Goal: Task Accomplishment & Management: Use online tool/utility

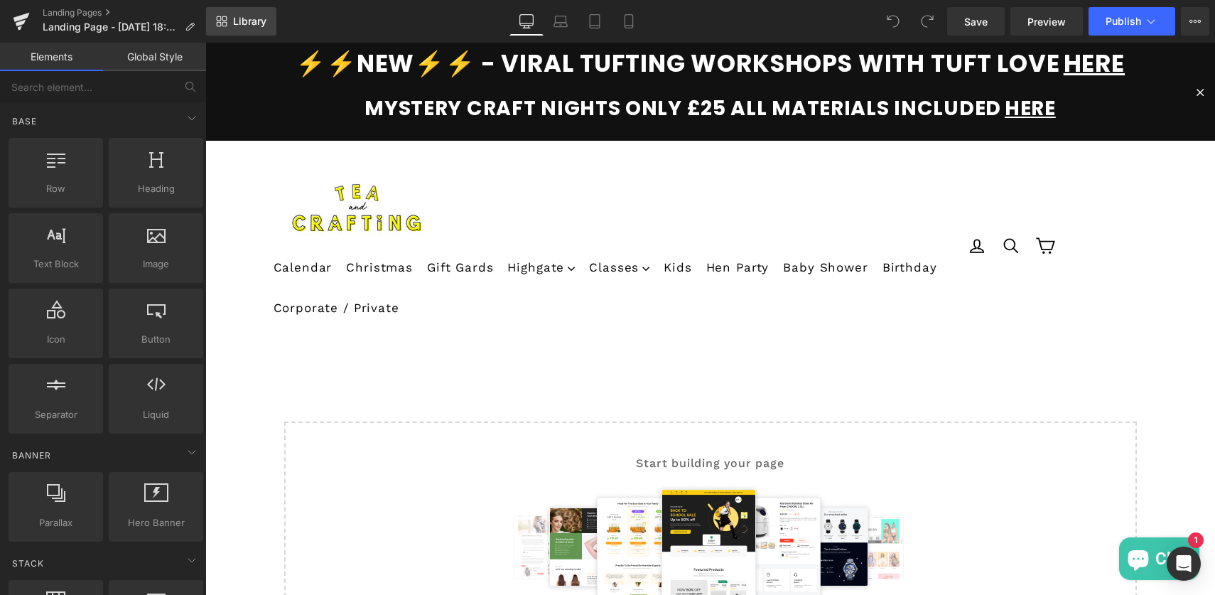
click at [249, 25] on span "Library" at bounding box center [249, 21] width 33 height 13
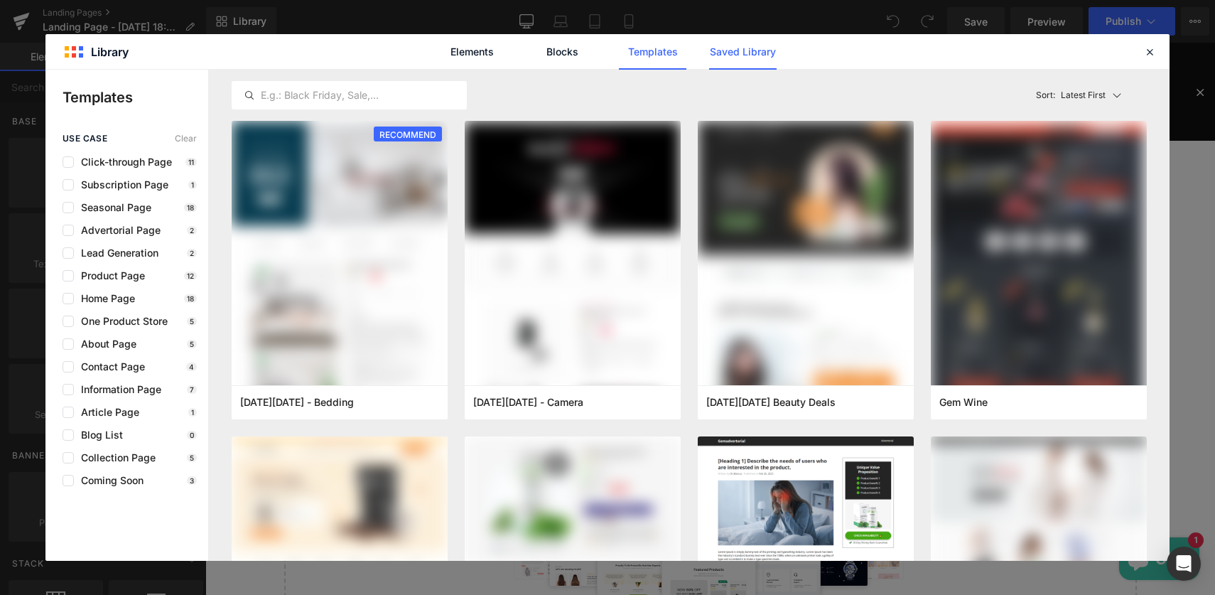
click at [726, 55] on link "Saved Library" at bounding box center [743, 52] width 68 height 36
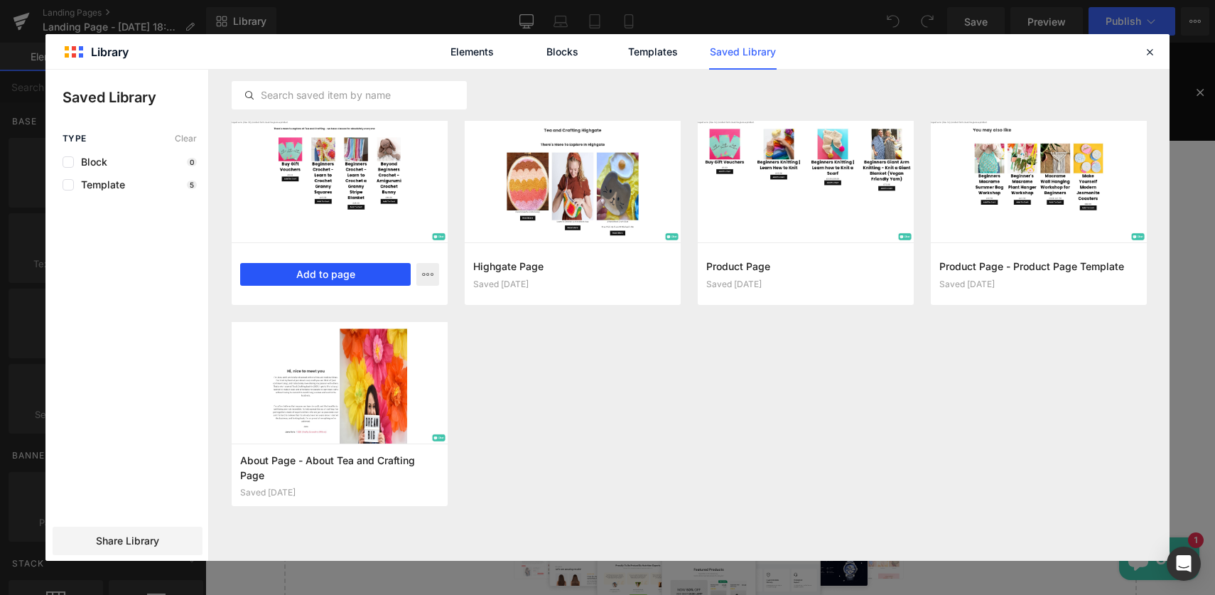
click at [329, 274] on button "Add to page" at bounding box center [325, 274] width 171 height 23
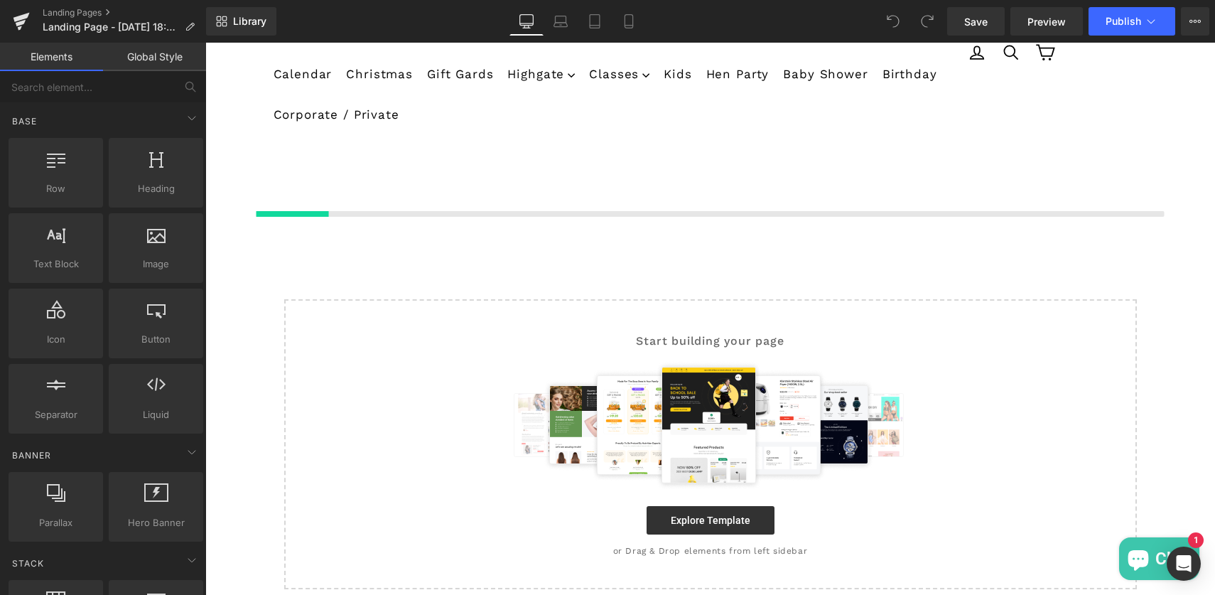
scroll to position [237, 0]
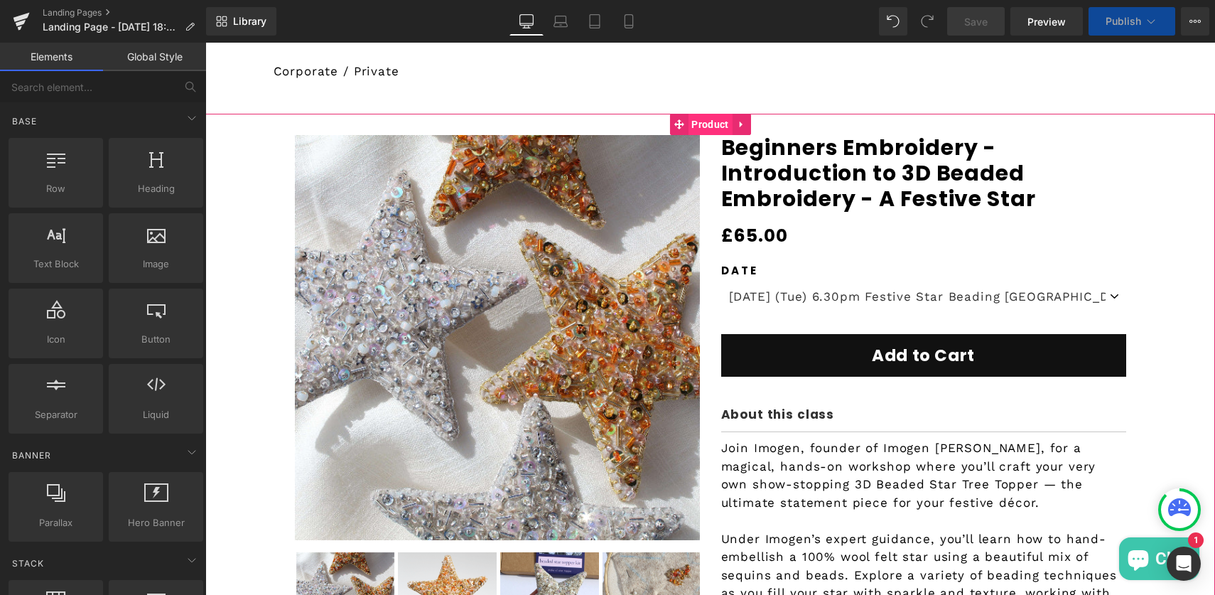
click at [716, 129] on span "Product" at bounding box center [710, 124] width 44 height 21
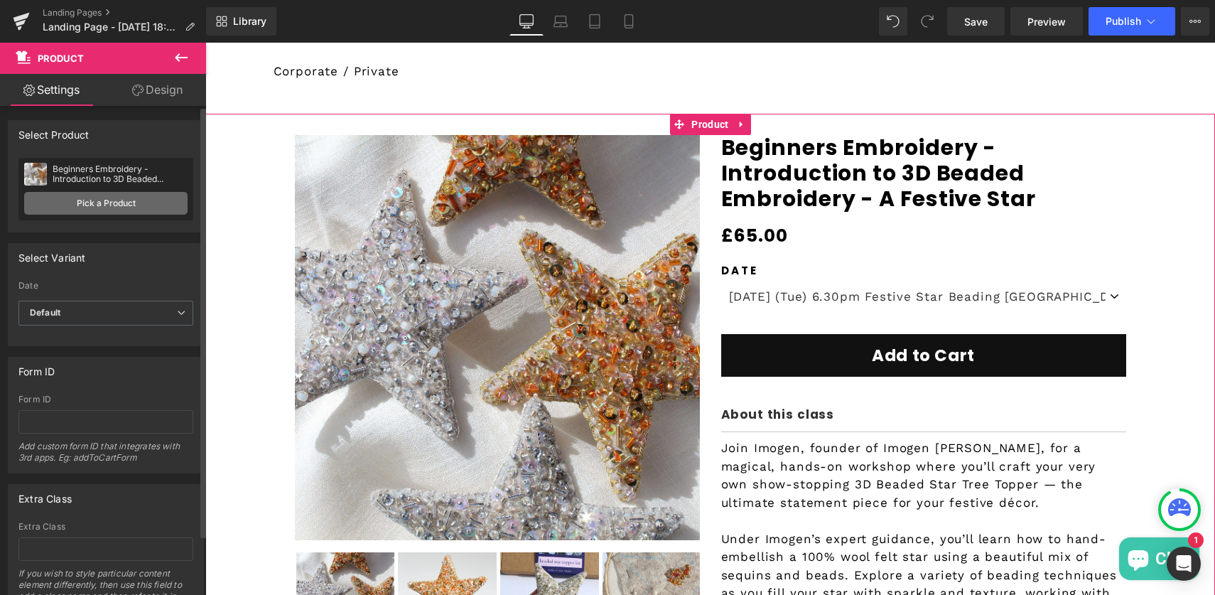
click at [100, 207] on link "Pick a Product" at bounding box center [105, 203] width 163 height 23
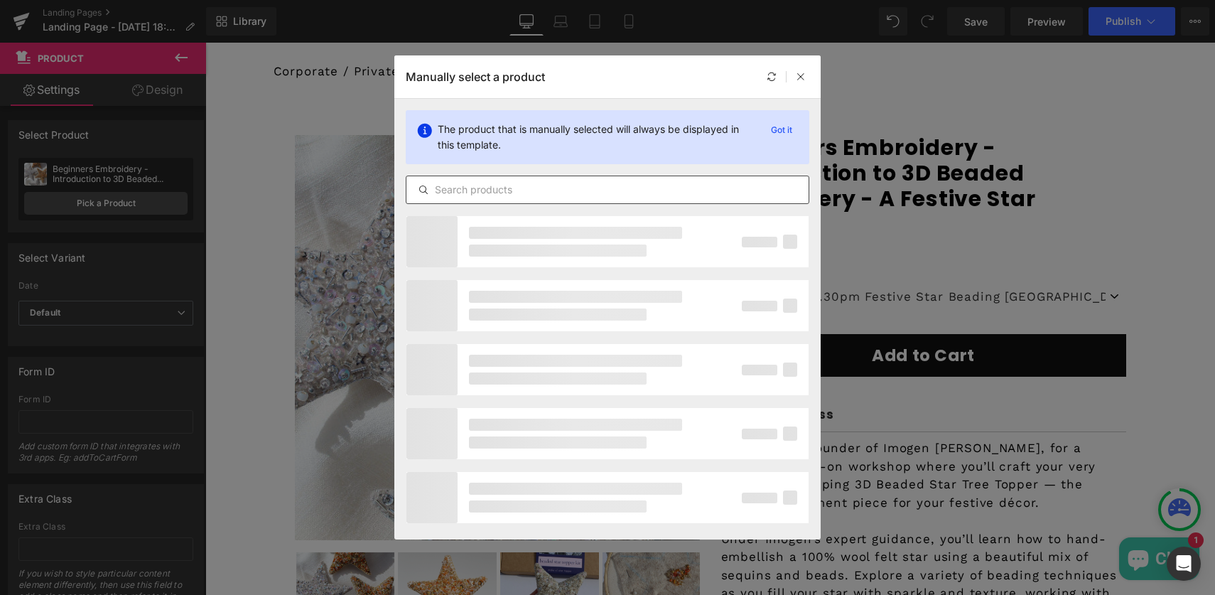
click at [502, 190] on input "text" at bounding box center [608, 189] width 402 height 17
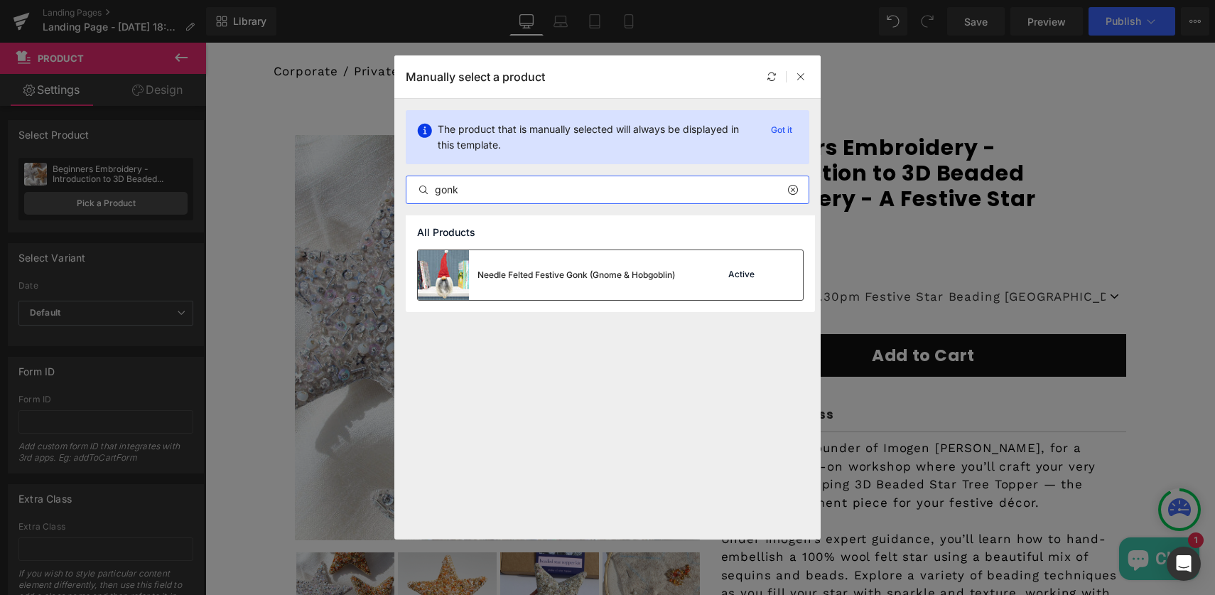
type input "gonk"
click at [505, 280] on div "Needle Felted Festive Gonk (Gnome & Hobgoblin)" at bounding box center [577, 275] width 198 height 13
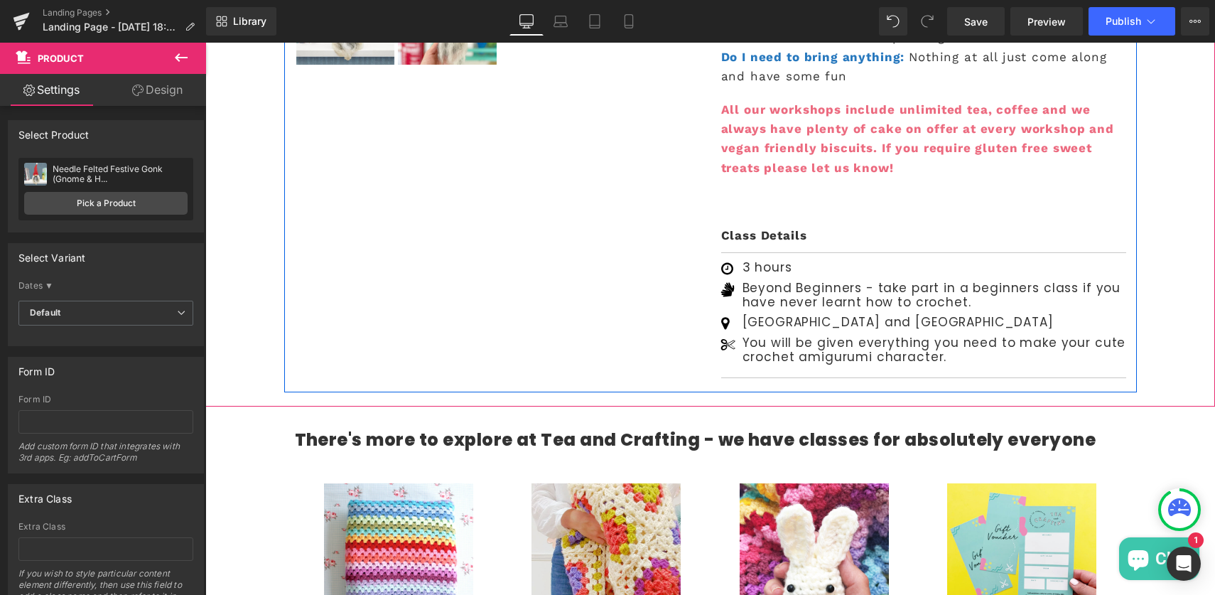
scroll to position [871, 0]
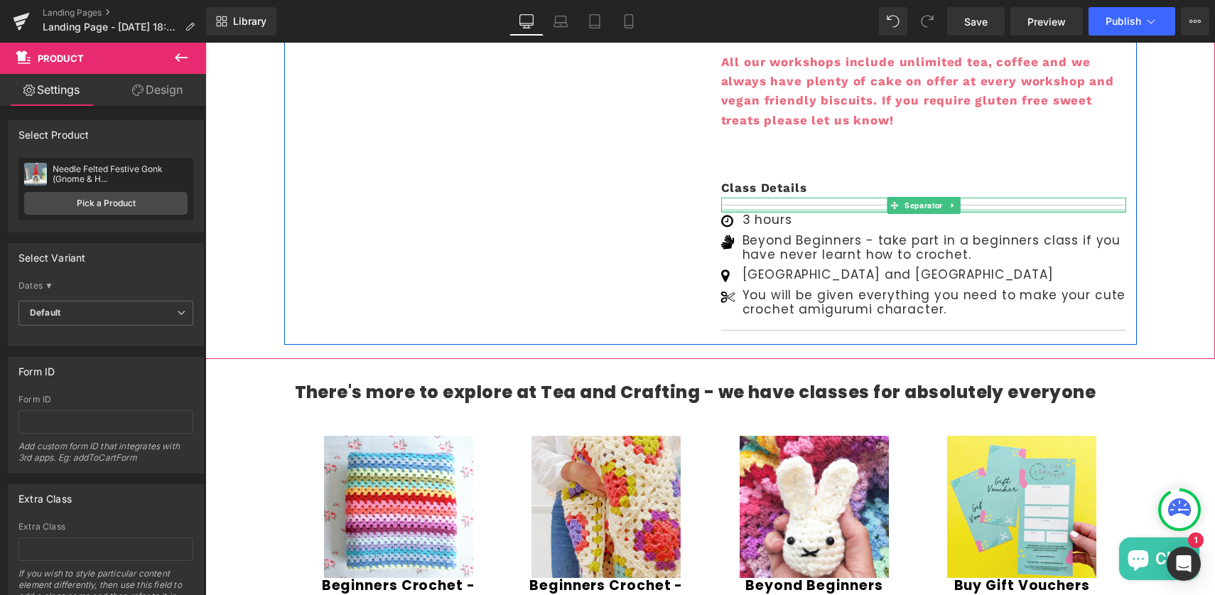
click at [761, 213] on p "3 hours" at bounding box center [935, 220] width 384 height 14
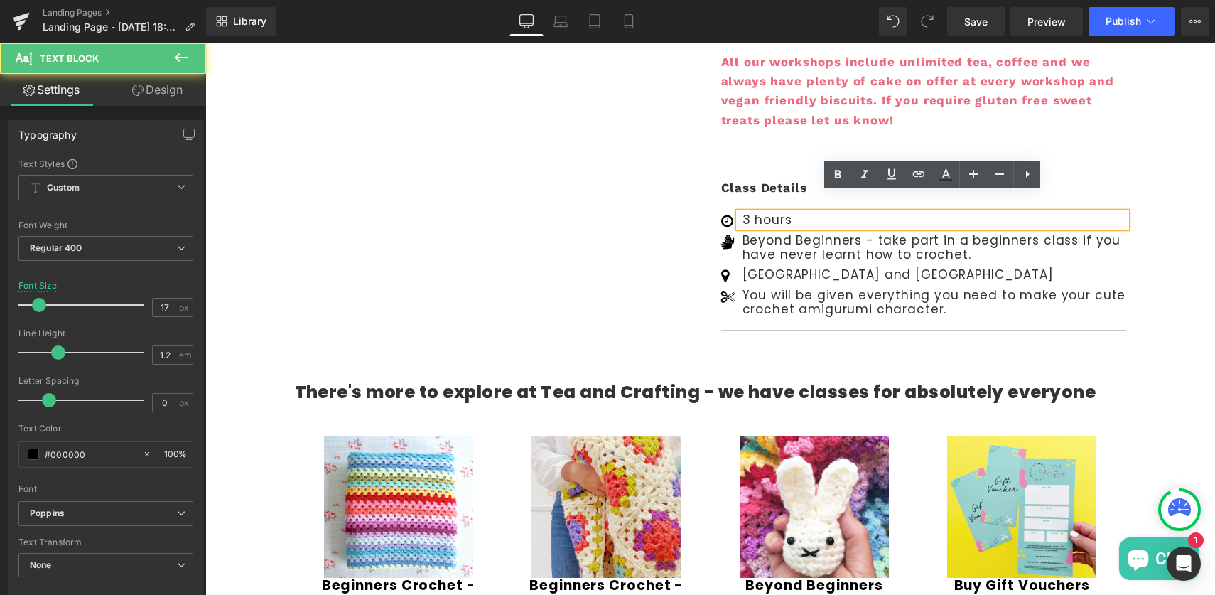
click at [744, 213] on p "3 hours" at bounding box center [935, 220] width 384 height 14
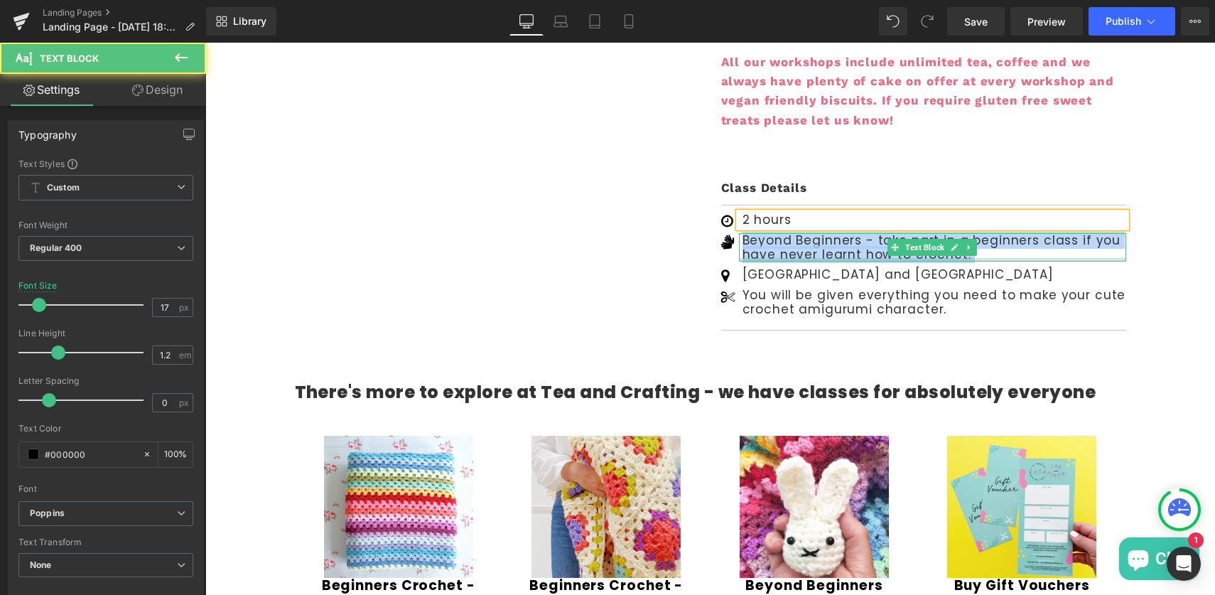
drag, startPoint x: 746, startPoint y: 224, endPoint x: 969, endPoint y: 242, distance: 224.6
click at [969, 242] on div "Beyond Beginners - take part in a beginners class if you have never learnt how …" at bounding box center [932, 247] width 387 height 29
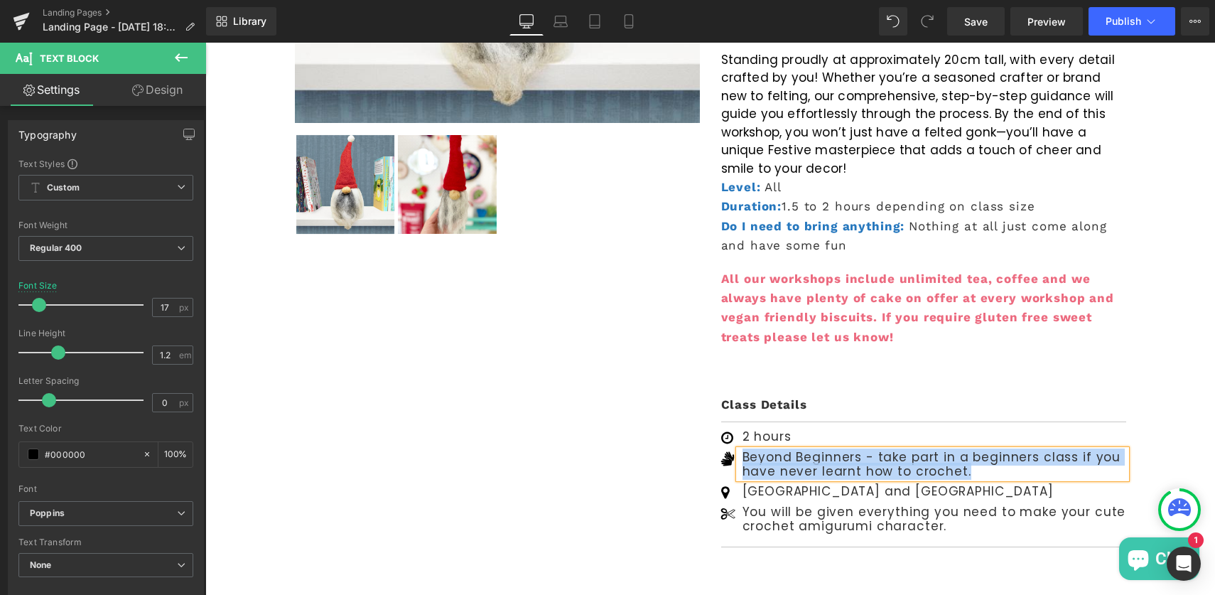
scroll to position [630, 0]
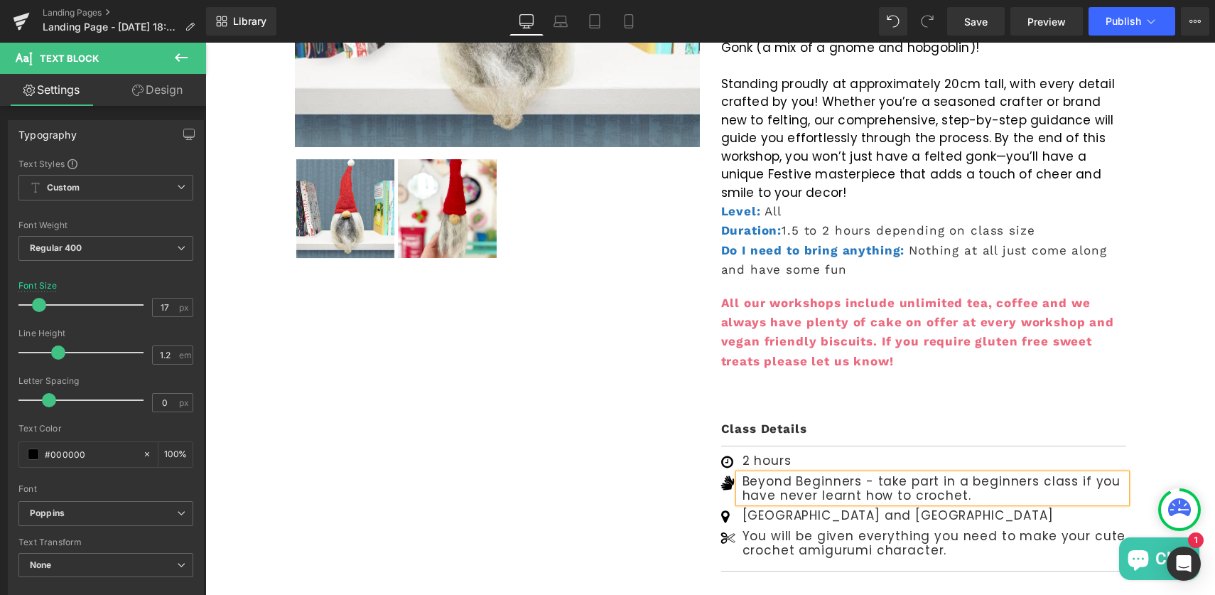
click at [784, 485] on div "Beyond Beginners - take part in a beginners class if you have never learnt how …" at bounding box center [932, 488] width 387 height 29
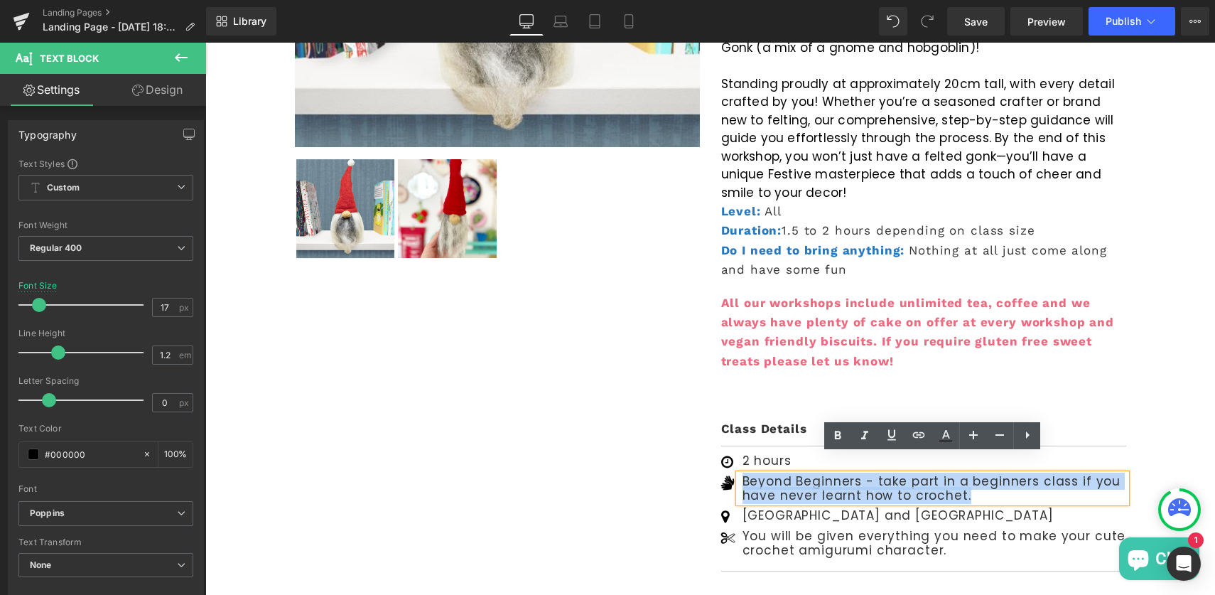
drag, startPoint x: 744, startPoint y: 463, endPoint x: 964, endPoint y: 485, distance: 220.7
click at [964, 485] on div "Beyond Beginners - take part in a beginners class if you have never learnt how …" at bounding box center [932, 488] width 387 height 29
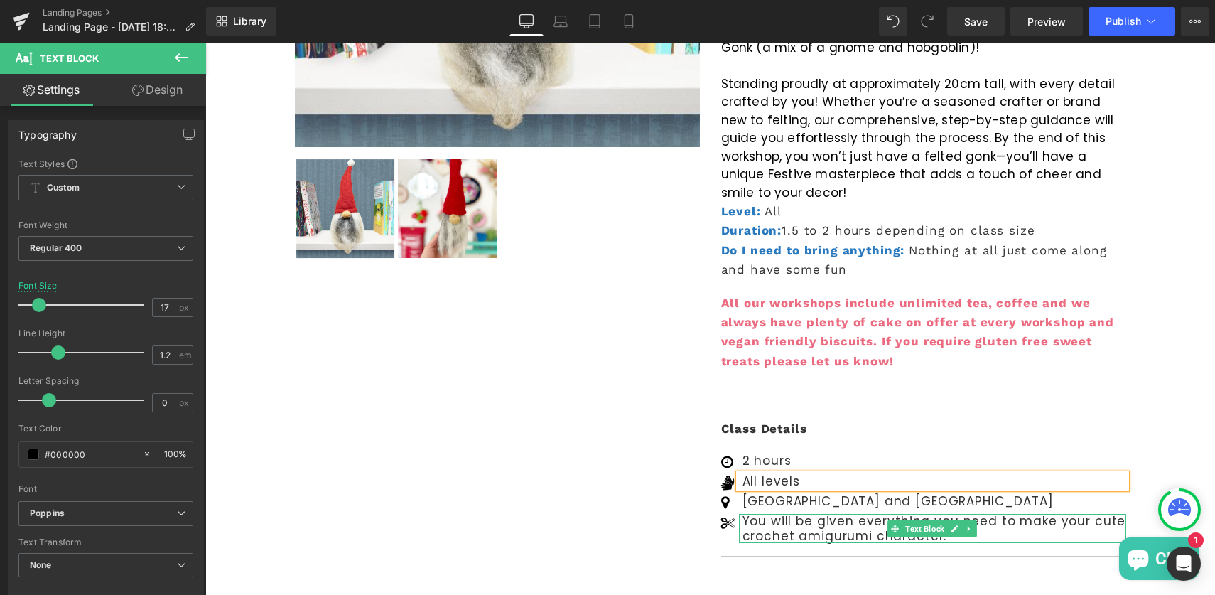
click at [792, 514] on p "You will be given everything you need to make your cute crochet amigurumi chara…" at bounding box center [935, 528] width 384 height 29
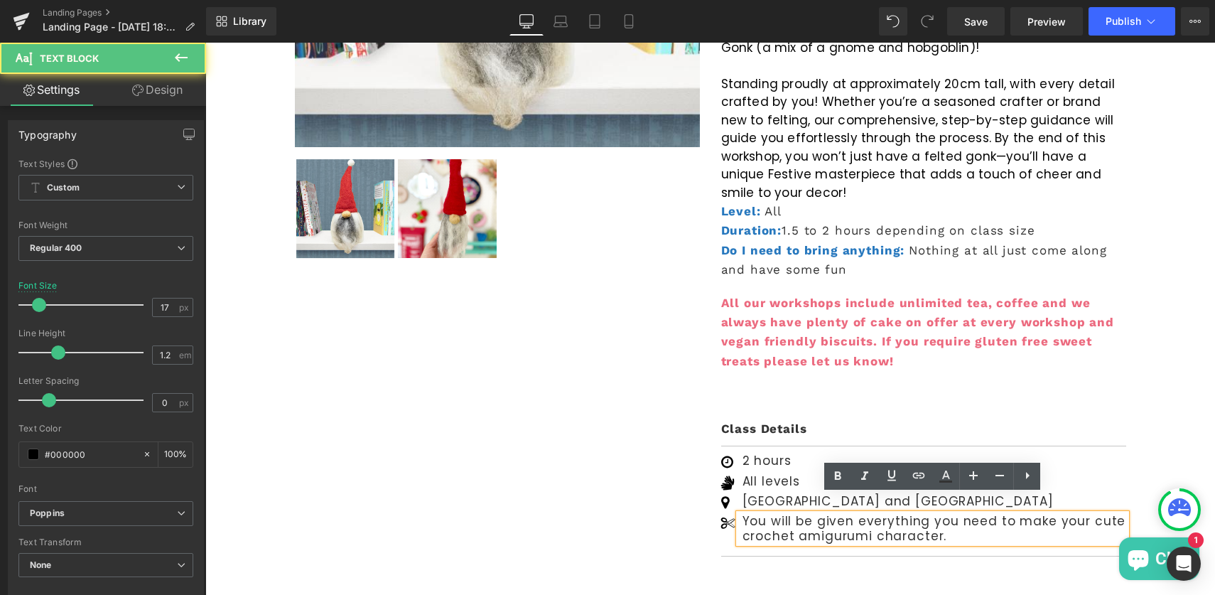
scroll to position [696, 0]
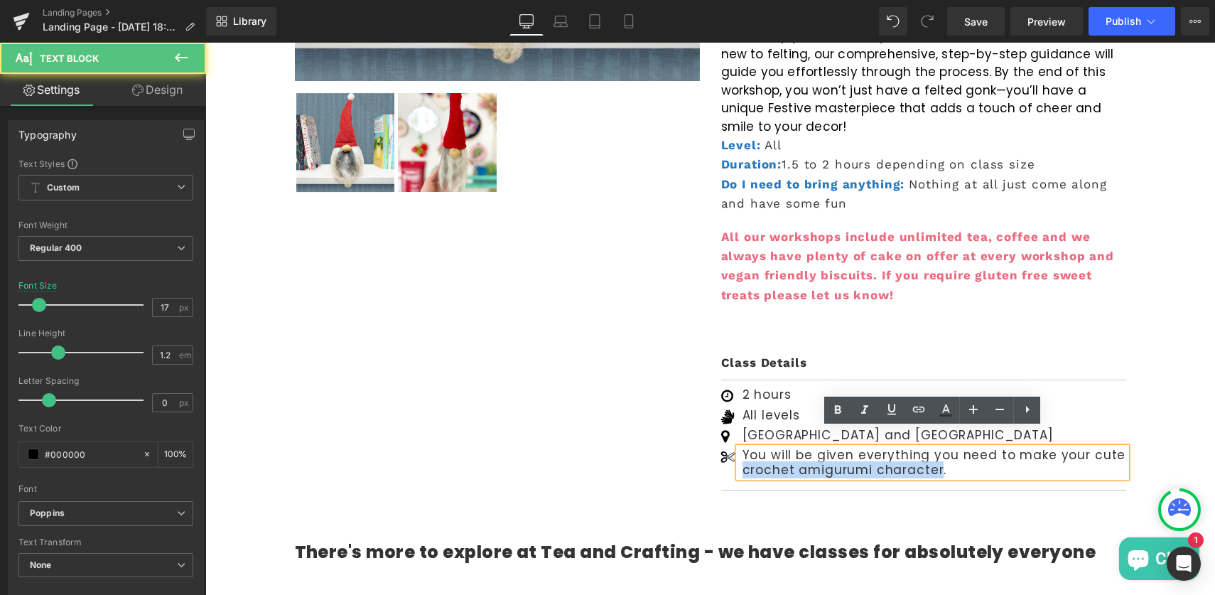
drag, startPoint x: 938, startPoint y: 453, endPoint x: 743, endPoint y: 456, distance: 195.5
click at [743, 456] on p "You will be given everything you need to make your cute crochet amigurumi chara…" at bounding box center [935, 462] width 384 height 29
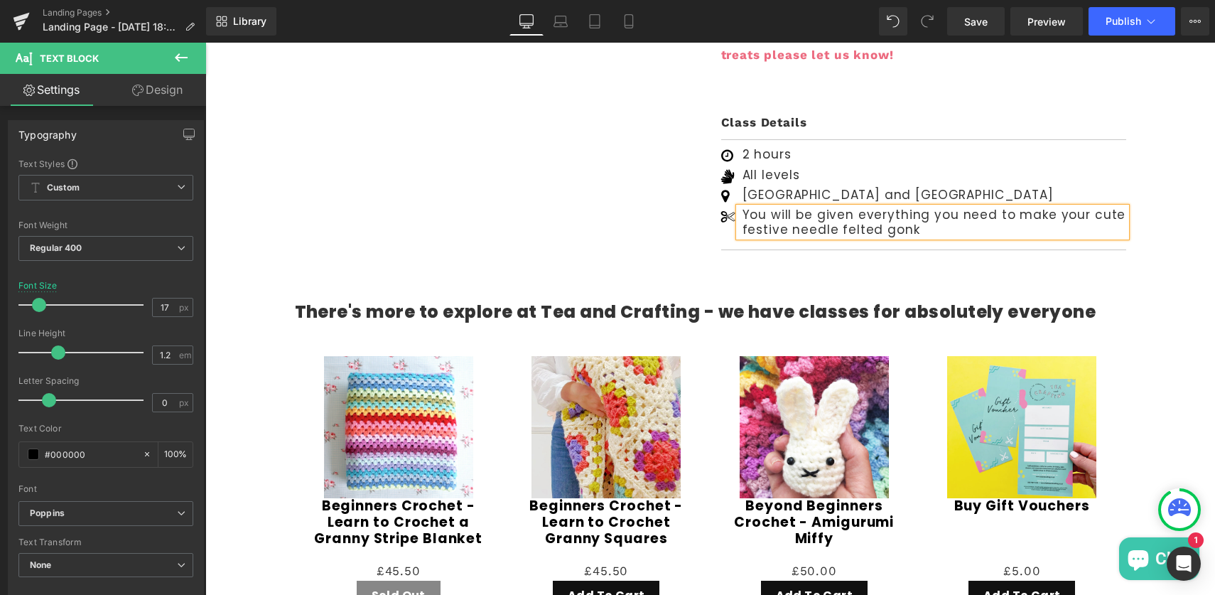
scroll to position [974, 0]
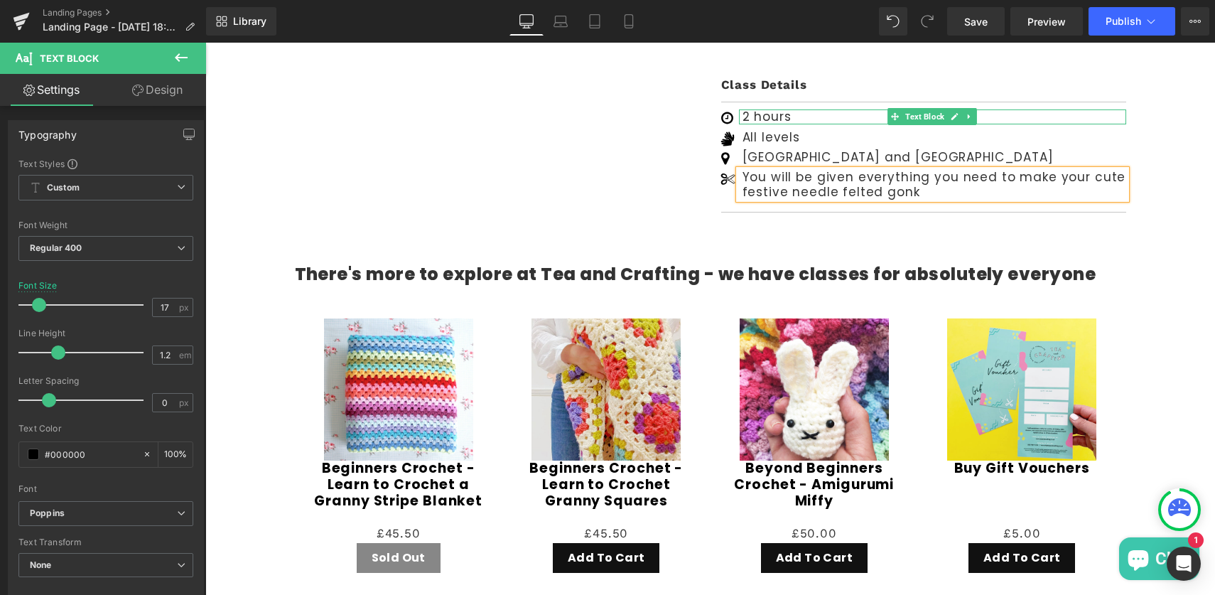
click at [744, 109] on p "2 hours" at bounding box center [935, 116] width 384 height 14
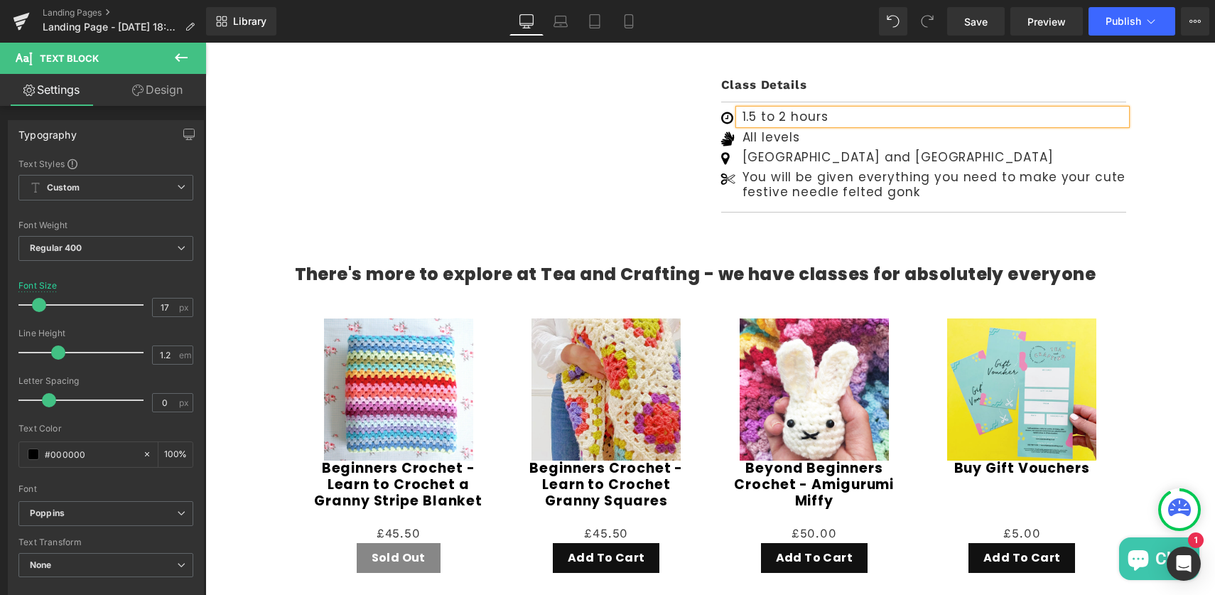
click at [839, 109] on p "1.5 to 2 hours" at bounding box center [935, 116] width 384 height 14
click at [1129, 16] on span "Publish" at bounding box center [1124, 21] width 36 height 11
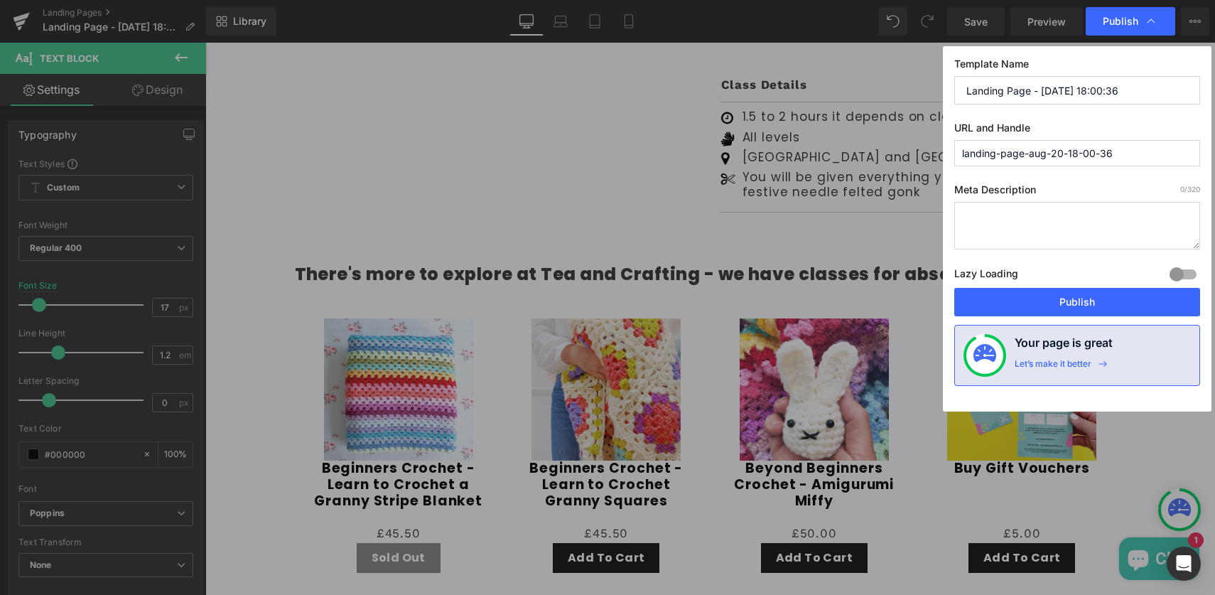
drag, startPoint x: 1082, startPoint y: 89, endPoint x: 1149, endPoint y: 89, distance: 66.8
click at [1149, 89] on input "Landing Page - Aug 20, 18:00:36" at bounding box center [1078, 90] width 246 height 28
drag, startPoint x: 1042, startPoint y: 92, endPoint x: 1183, endPoint y: 92, distance: 141.4
click at [1183, 92] on input "Landing Page - Festive Gonk Needle Felting" at bounding box center [1078, 90] width 246 height 28
paste input "https://woollymahoosive.com/product-category/tools/knitting-needles/"
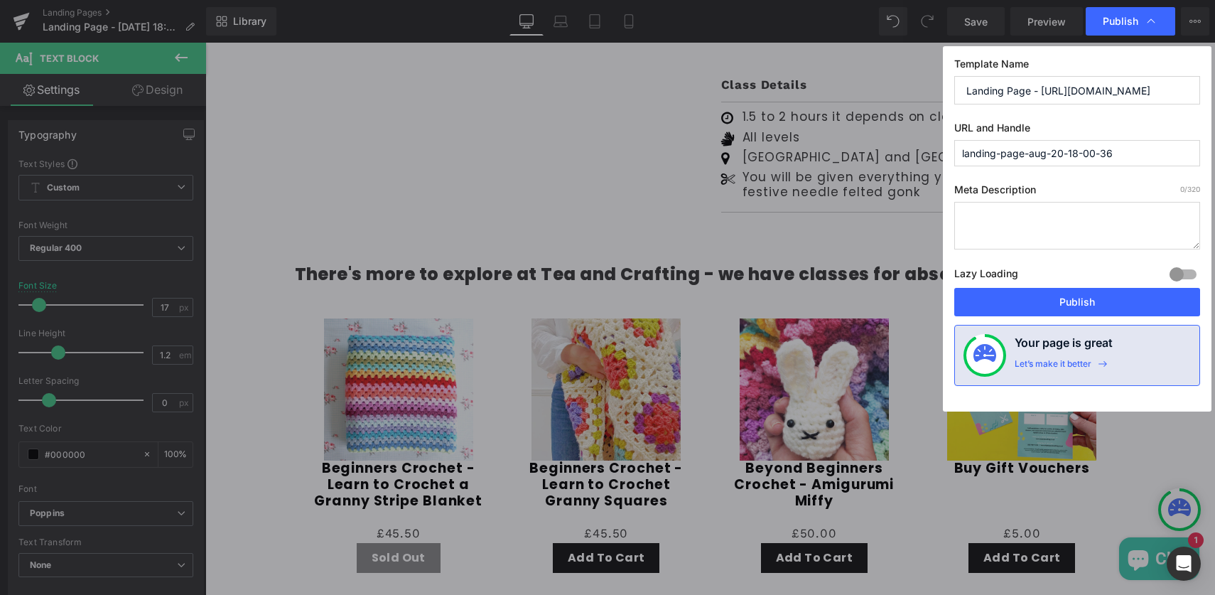
scroll to position [0, 187]
type input "Landing Page - https://woollymahoosive.com/product-category/tools/knitting-need…"
drag, startPoint x: 1036, startPoint y: 154, endPoint x: 1205, endPoint y: 154, distance: 169.2
click at [1205, 154] on div "Template Name Landing Page - https://woollymahoosive.com/product-category/tools…" at bounding box center [1077, 228] width 269 height 365
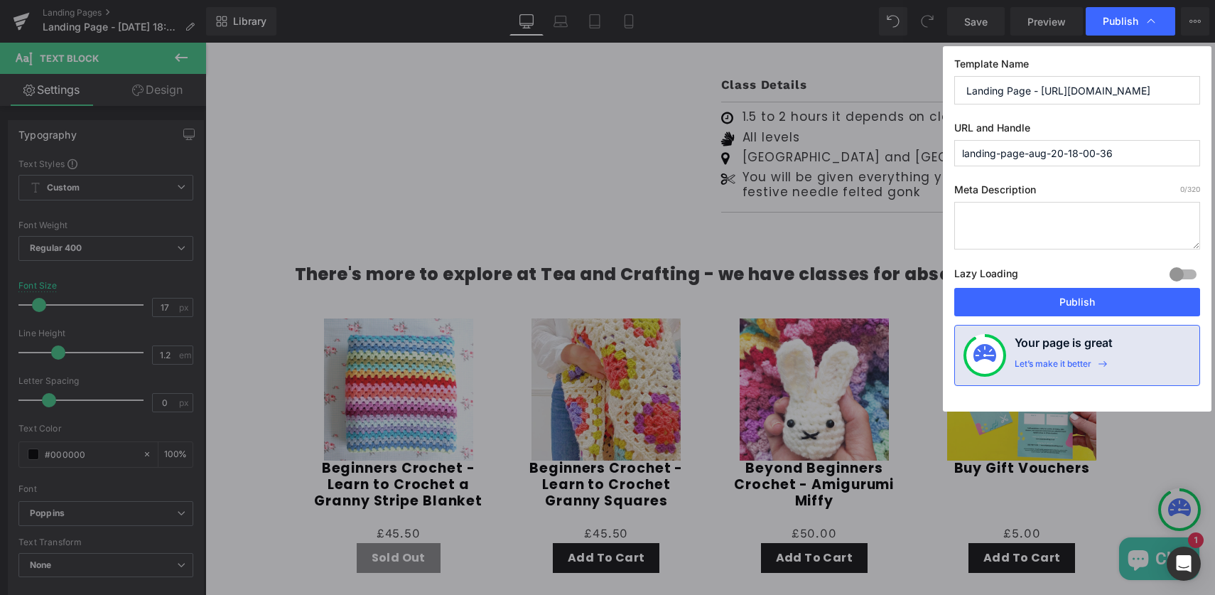
paste input "https://woollymahoosive.com/product-category/tools/knitting-needles/"
drag, startPoint x: 959, startPoint y: 151, endPoint x: 1215, endPoint y: 146, distance: 255.9
click at [1215, 146] on div "Publish Template Name Landing Page - https://woollymahoosive.com/product-catego…" at bounding box center [607, 297] width 1215 height 595
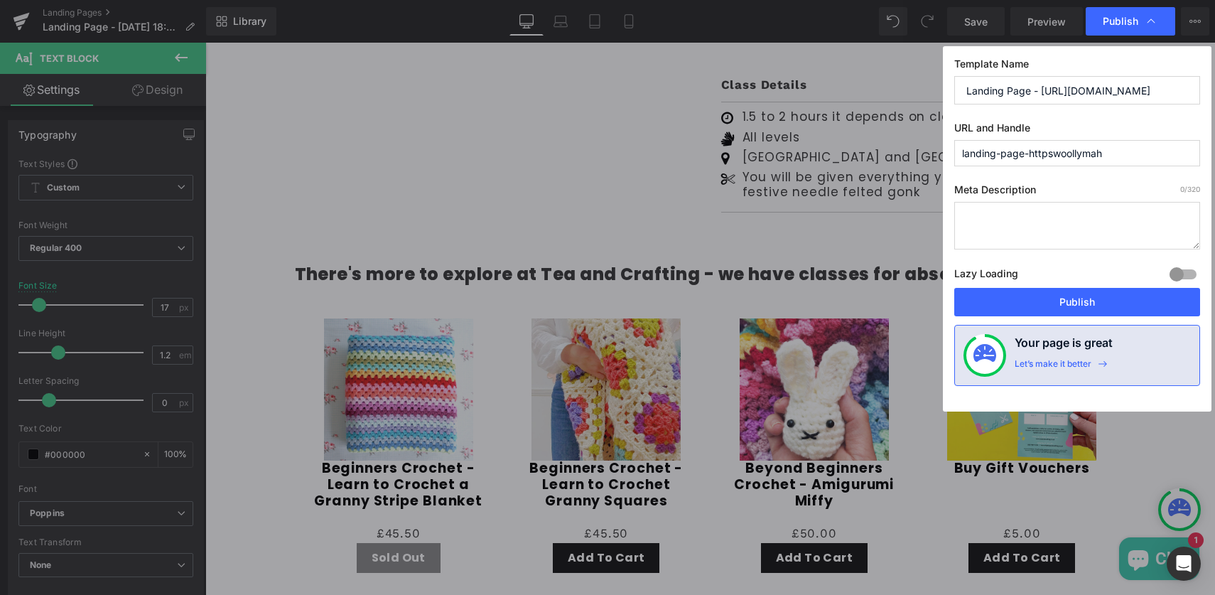
drag, startPoint x: 1042, startPoint y: 90, endPoint x: 1215, endPoint y: 94, distance: 172.7
click at [1215, 94] on div "Publish Template Name Landing Page - https://woollymahoosive.com/product-catego…" at bounding box center [607, 297] width 1215 height 595
type input "landing-page-httpswoollymahoosive.comproduct-categorytoolsknitting-needles"
type input "Landing Page - Festive Gonk Needle Felting"
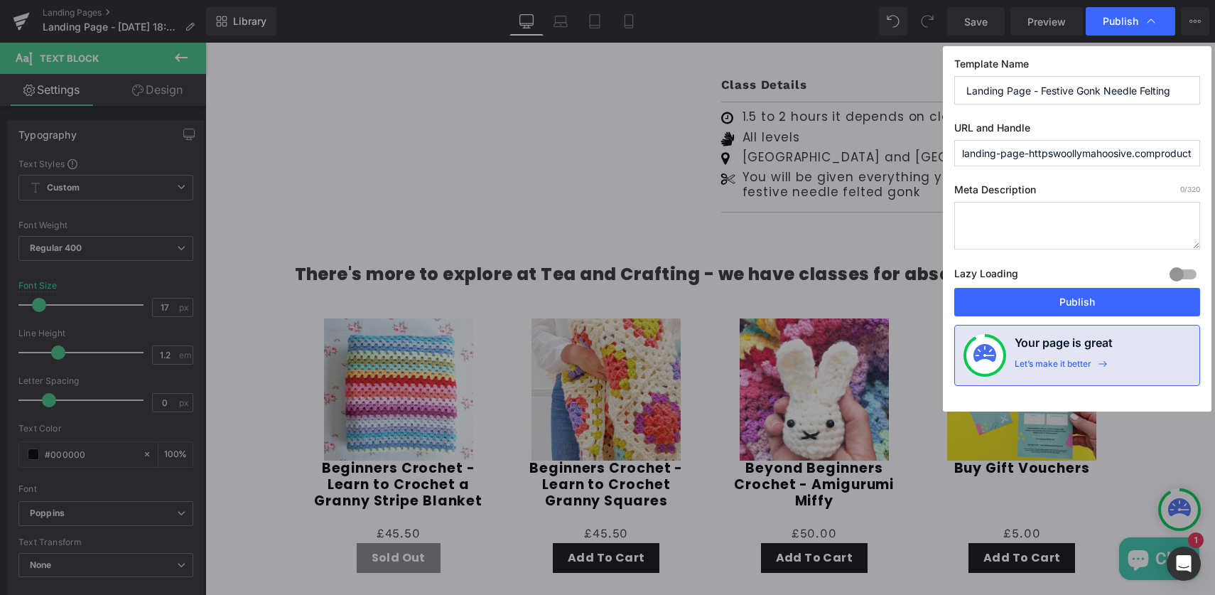
click at [1050, 151] on input "landing-page-httpswoollymahoosive.comproduct-categorytoolsknitting-needles" at bounding box center [1078, 153] width 246 height 26
drag, startPoint x: 1031, startPoint y: 152, endPoint x: 1214, endPoint y: 154, distance: 183.4
click at [1215, 154] on div "Publish Template Name Landing Page - Festive Gonk Needle Felting URL and Handle…" at bounding box center [607, 297] width 1215 height 595
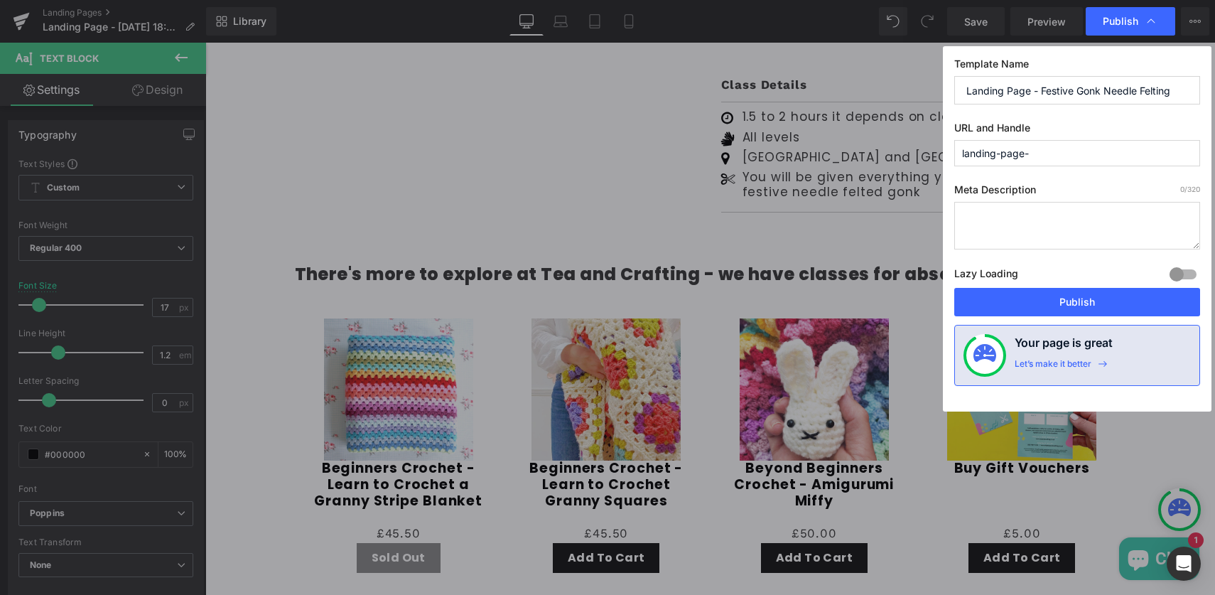
paste input "Festive Gonk Needle Felting"
type input "landing-page-festive-gonk-needle-felting-"
click at [1081, 302] on button "Publish" at bounding box center [1078, 302] width 246 height 28
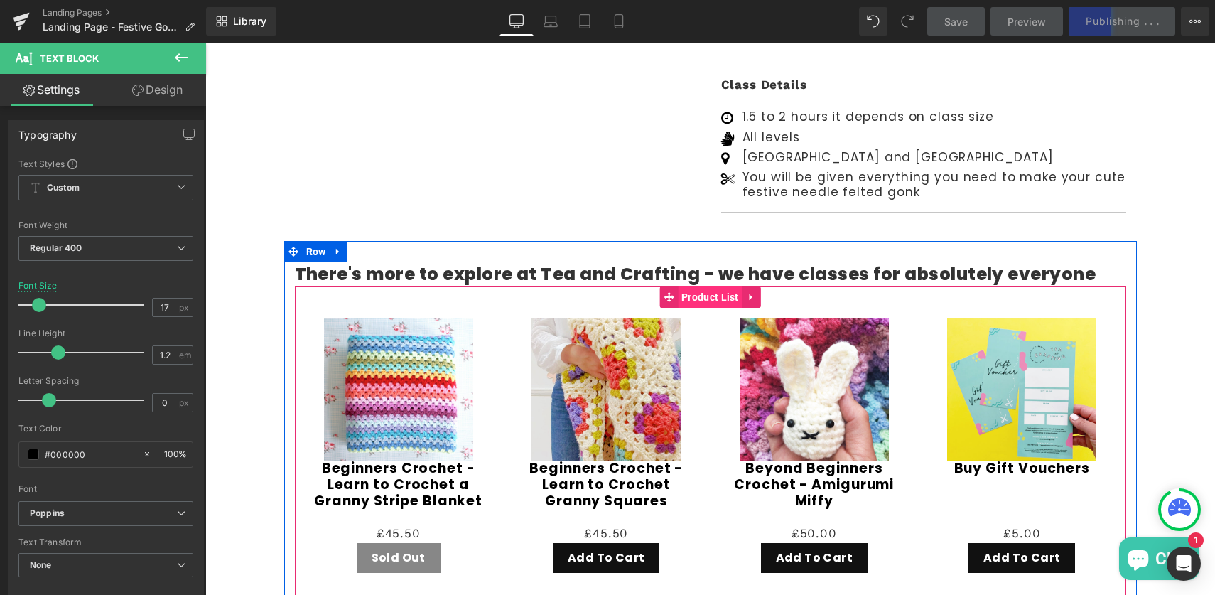
click at [704, 286] on span "Product List" at bounding box center [710, 296] width 65 height 21
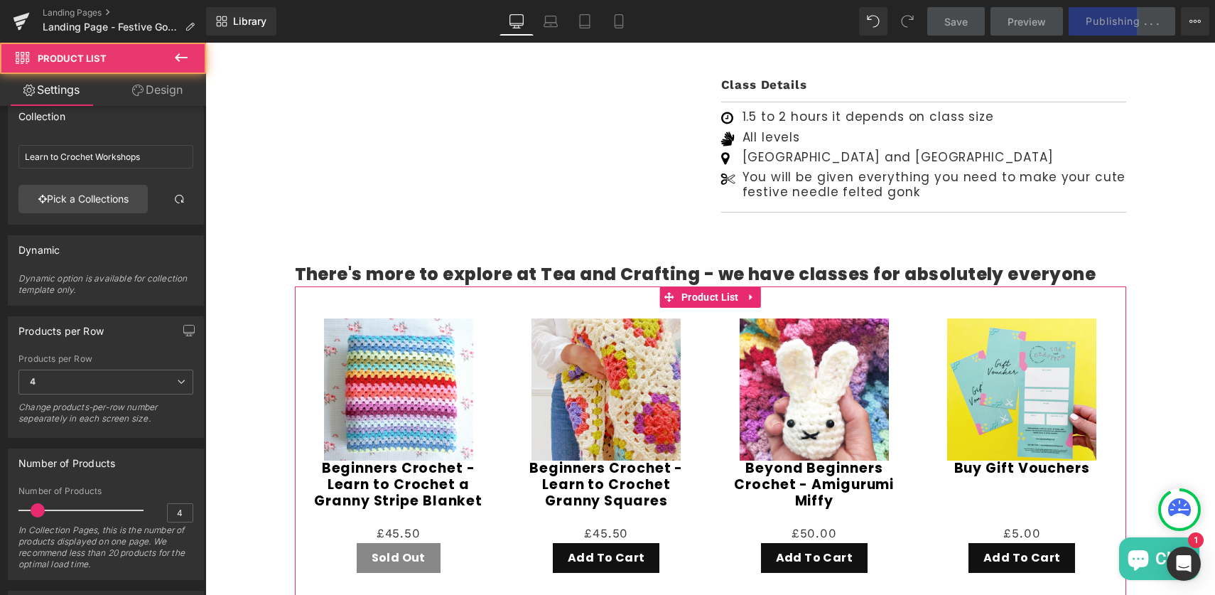
scroll to position [21, 0]
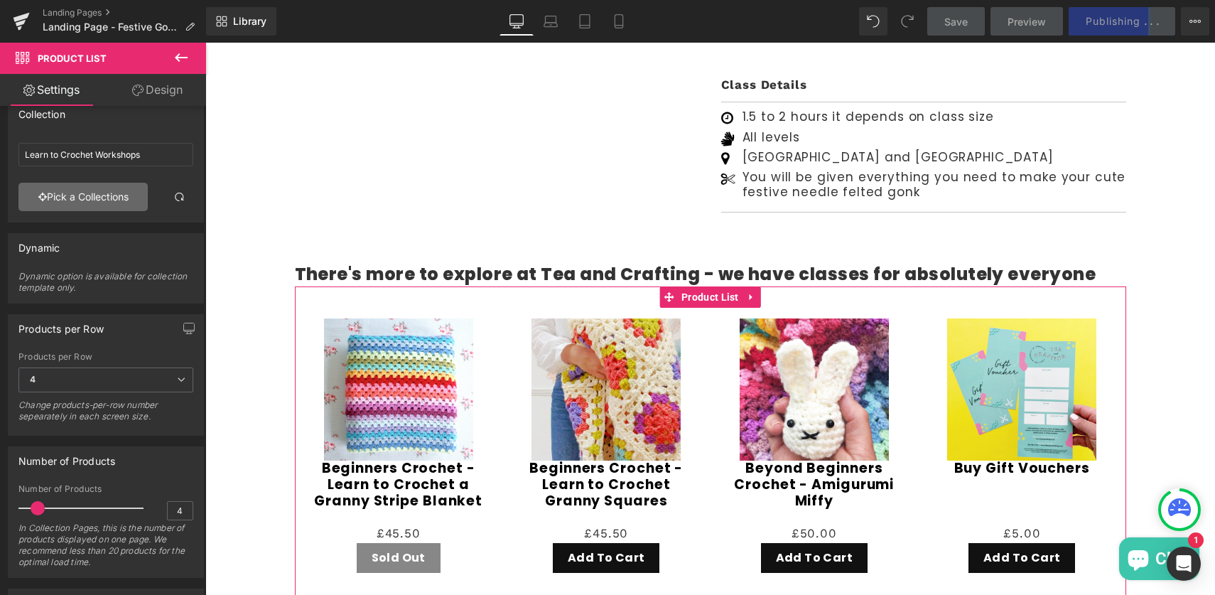
click at [90, 202] on link "Pick a Collections" at bounding box center [82, 197] width 129 height 28
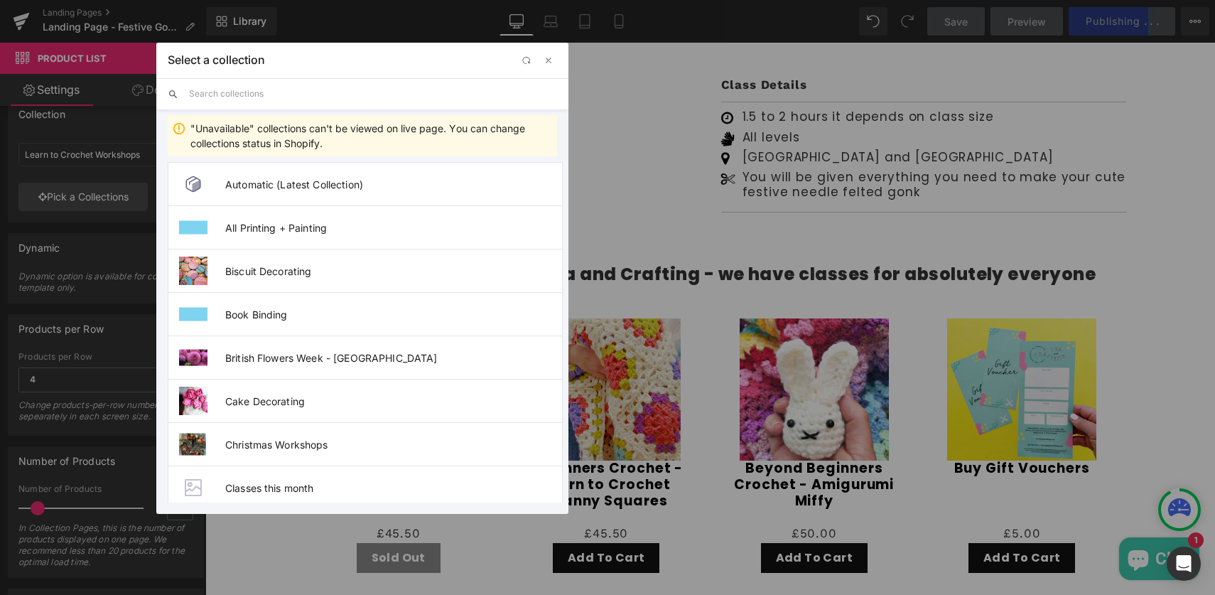
click at [247, 92] on input "text" at bounding box center [373, 93] width 368 height 31
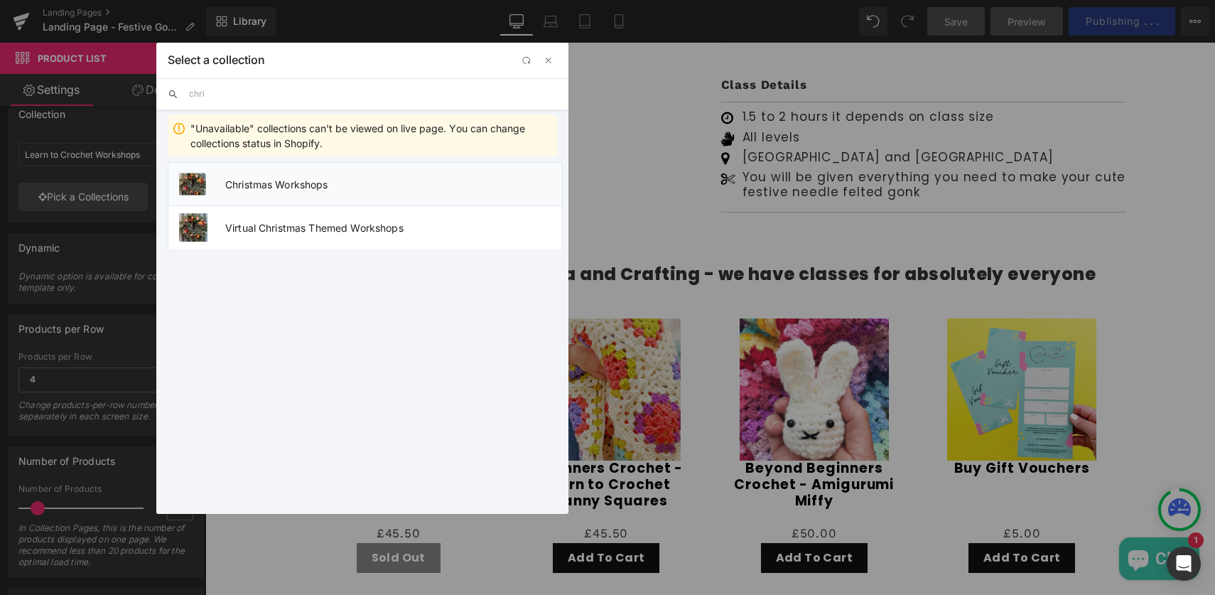
type input "chri"
click at [230, 185] on span "Christmas Workshops" at bounding box center [393, 184] width 337 height 12
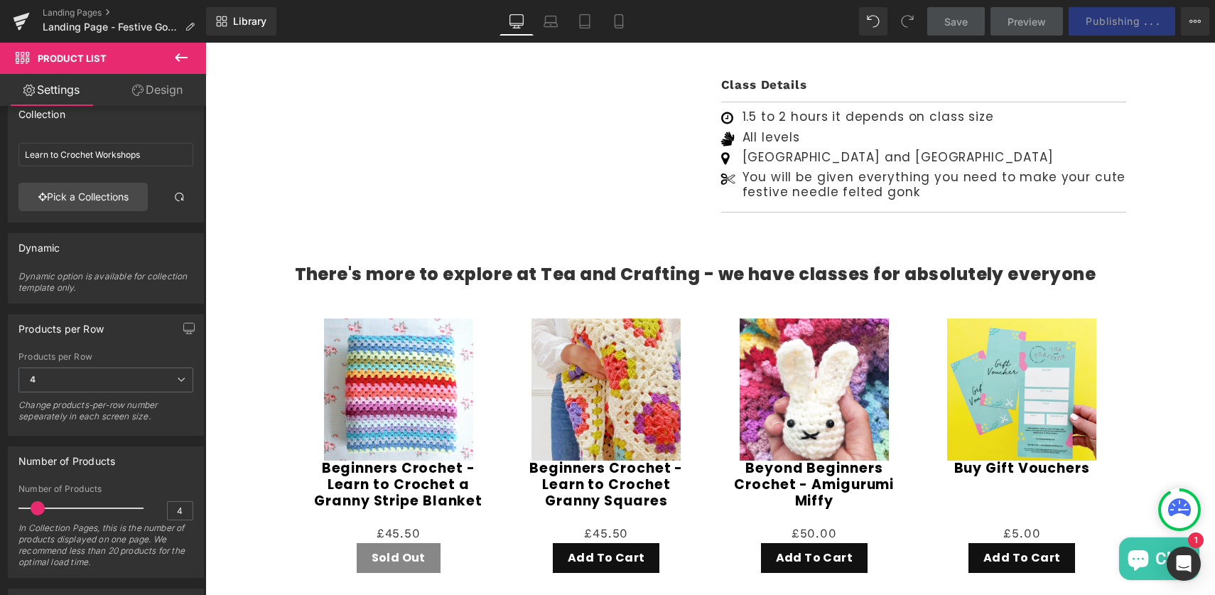
type input "Christmas Workshops"
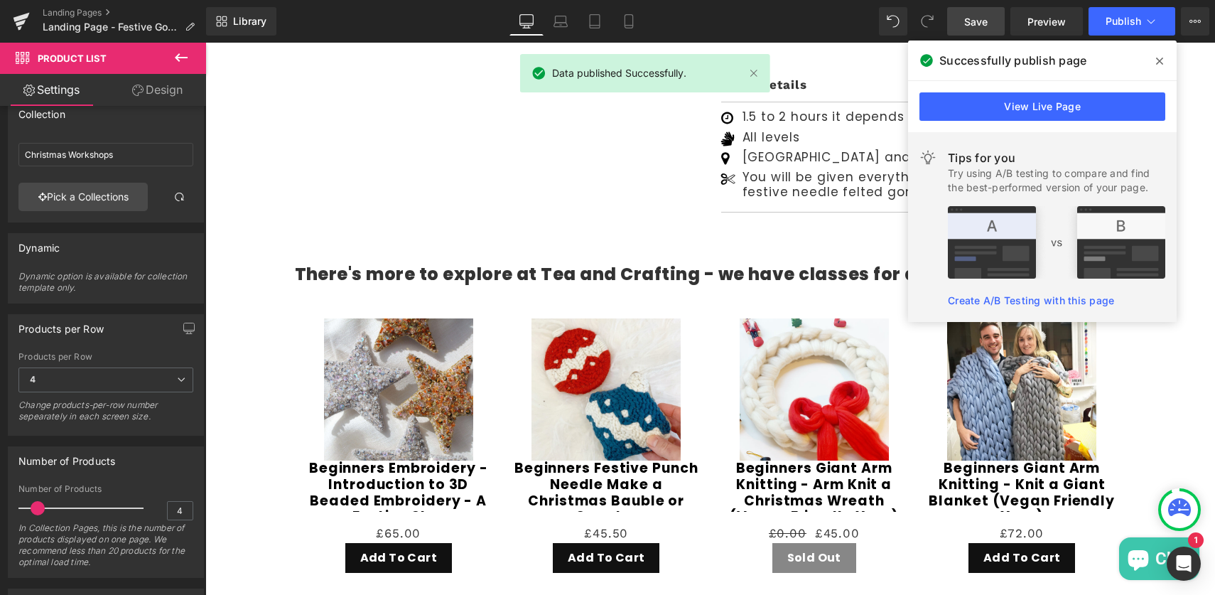
click at [980, 23] on span "Save" at bounding box center [975, 21] width 23 height 15
click at [1119, 25] on span "Publish" at bounding box center [1124, 21] width 36 height 11
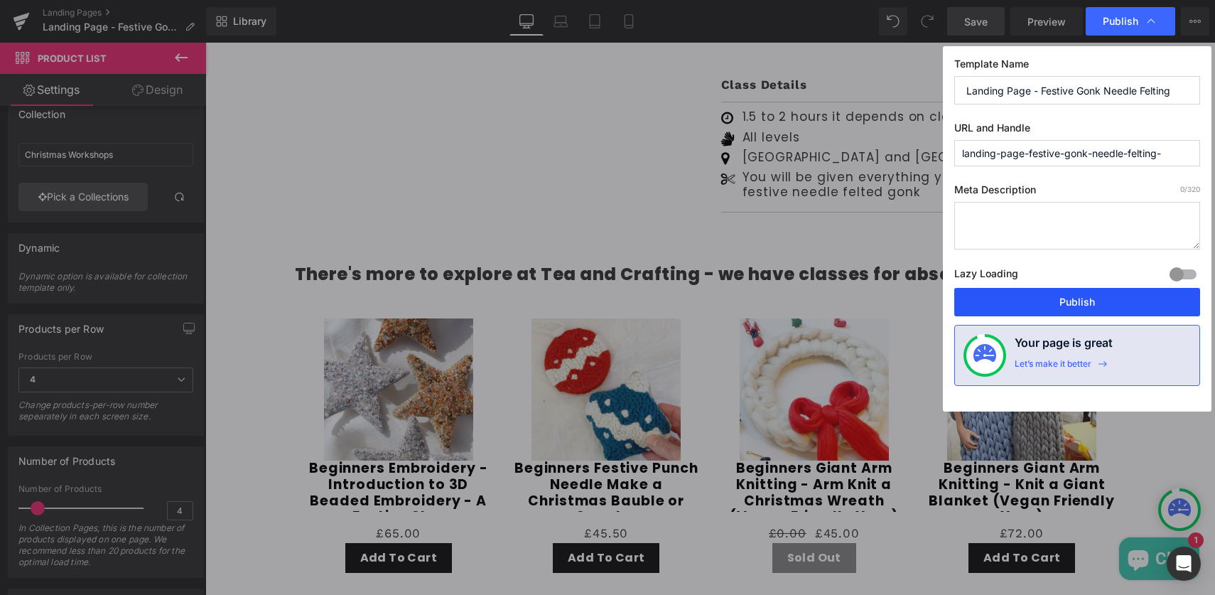
click at [1063, 299] on button "Publish" at bounding box center [1078, 302] width 246 height 28
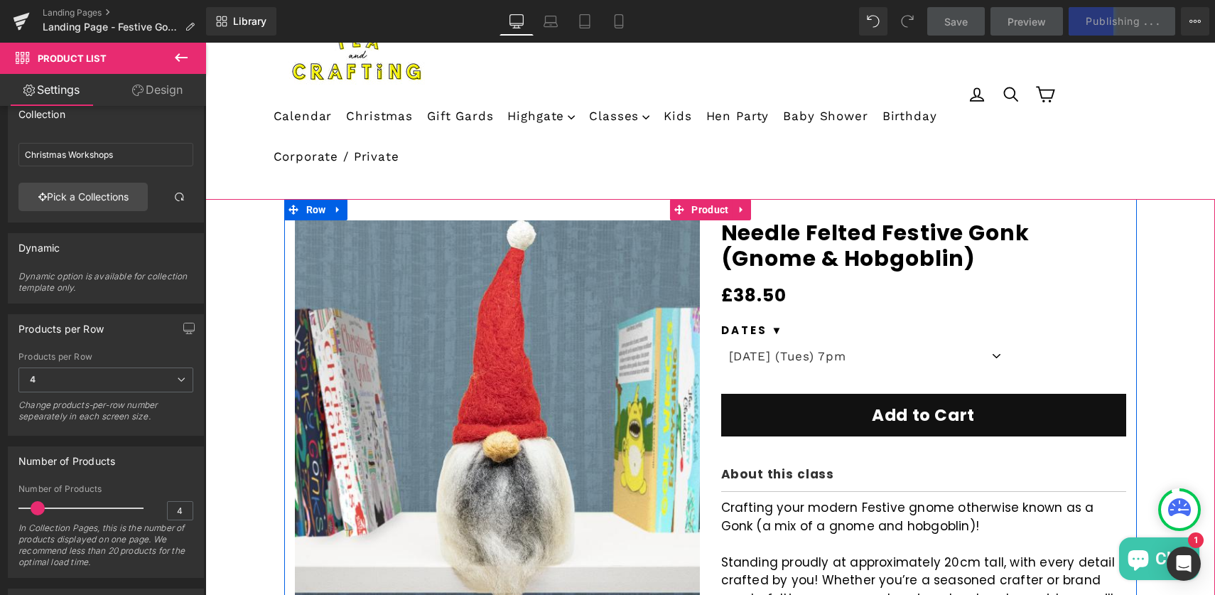
scroll to position [104, 0]
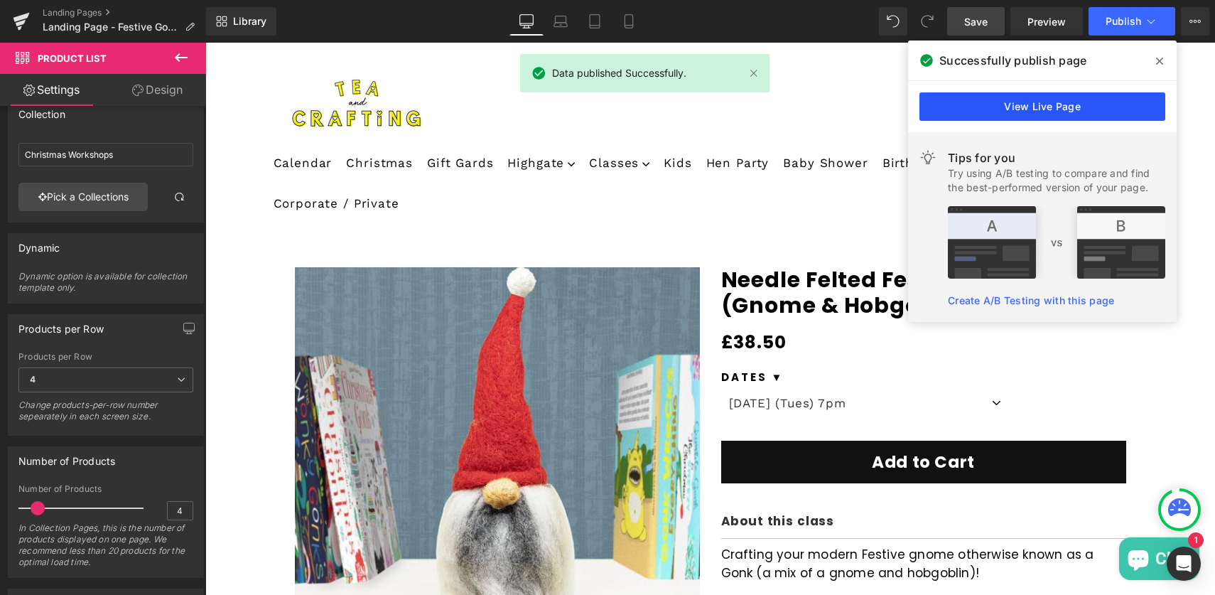
click at [1026, 102] on link "View Live Page" at bounding box center [1043, 106] width 246 height 28
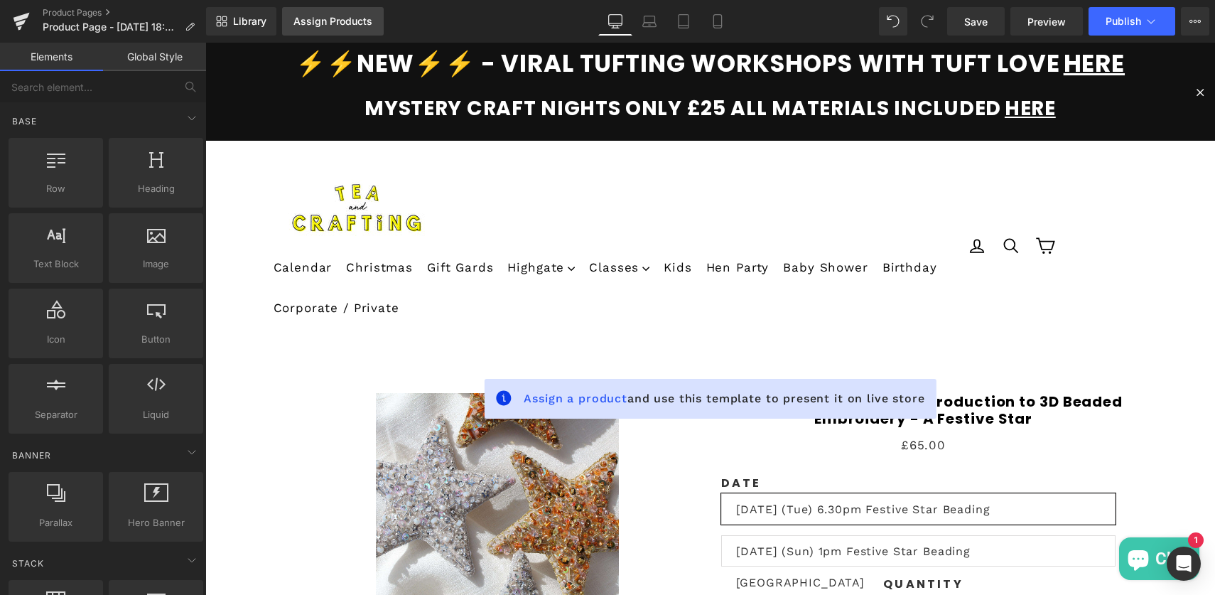
click at [328, 20] on div "Assign Products" at bounding box center [333, 21] width 79 height 11
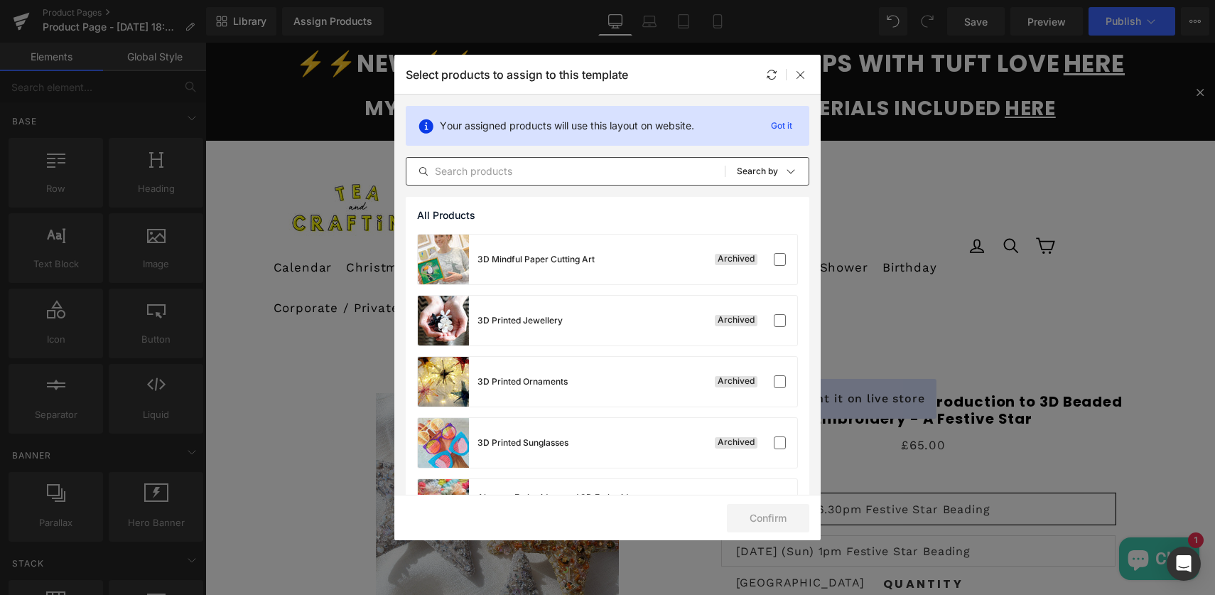
click at [478, 169] on input "text" at bounding box center [566, 171] width 318 height 17
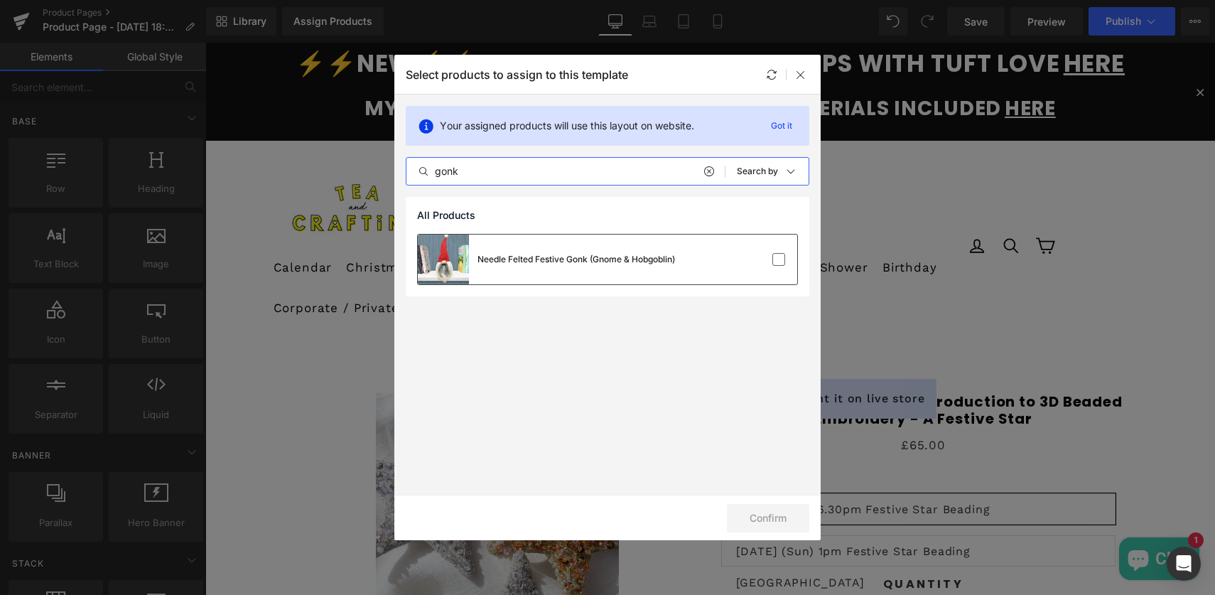
type input "gonk"
click at [589, 249] on div "Needle Felted Festive Gonk (Gnome & Hobgoblin)" at bounding box center [546, 260] width 257 height 50
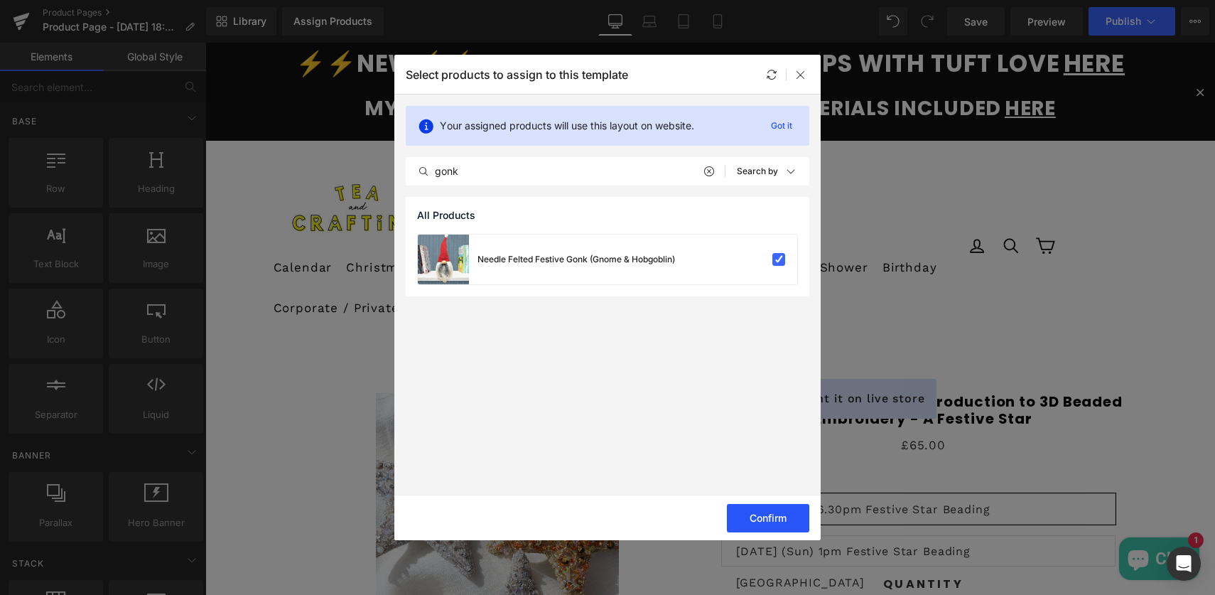
click at [766, 515] on button "Confirm" at bounding box center [768, 518] width 82 height 28
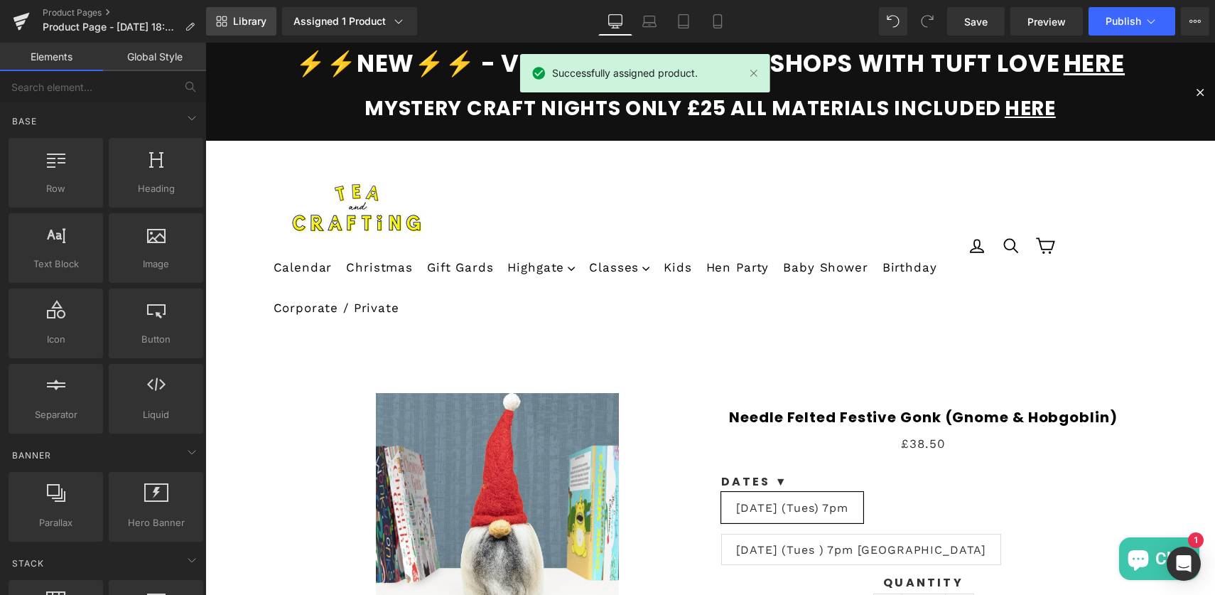
click at [262, 28] on link "Library" at bounding box center [241, 21] width 70 height 28
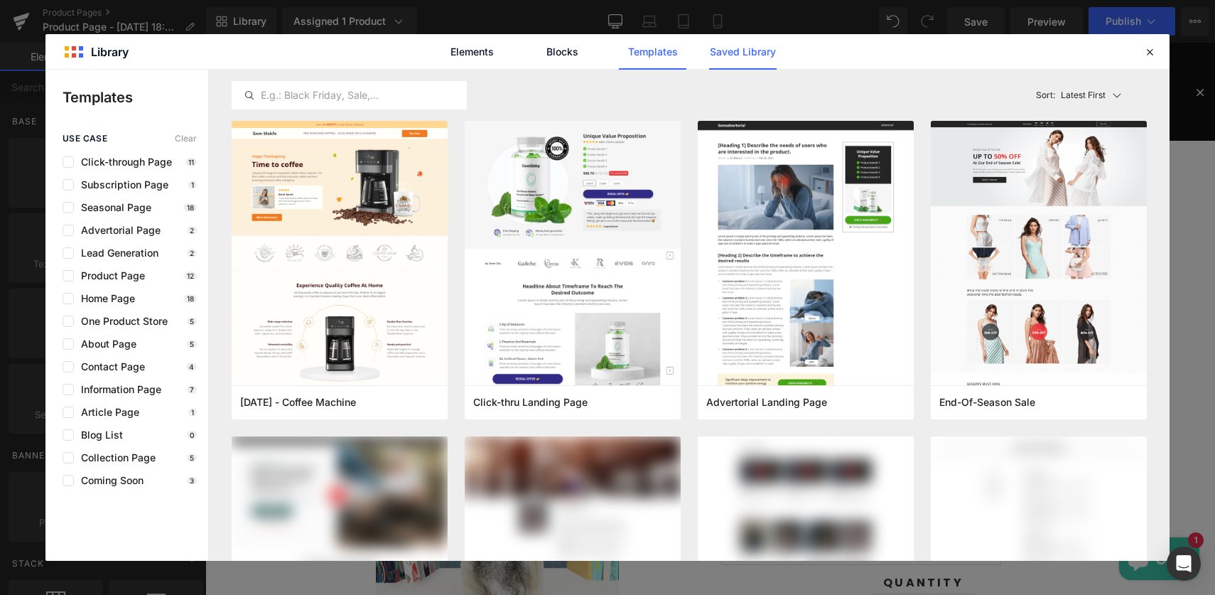
click at [742, 53] on link "Saved Library" at bounding box center [743, 52] width 68 height 36
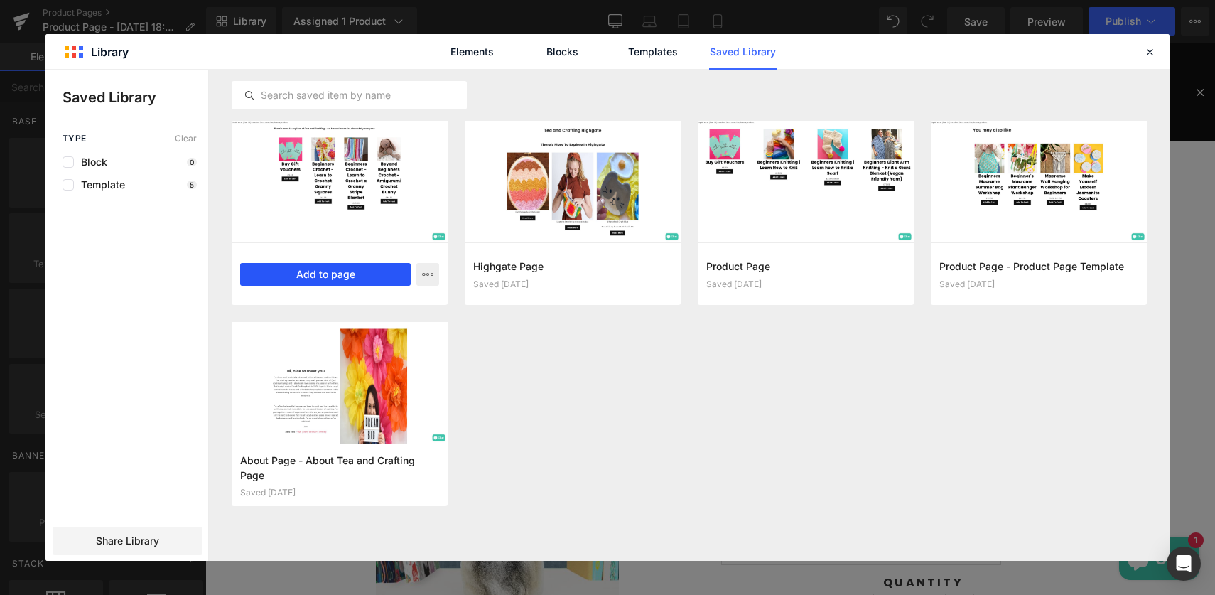
click at [330, 273] on button "Add to page" at bounding box center [325, 274] width 171 height 23
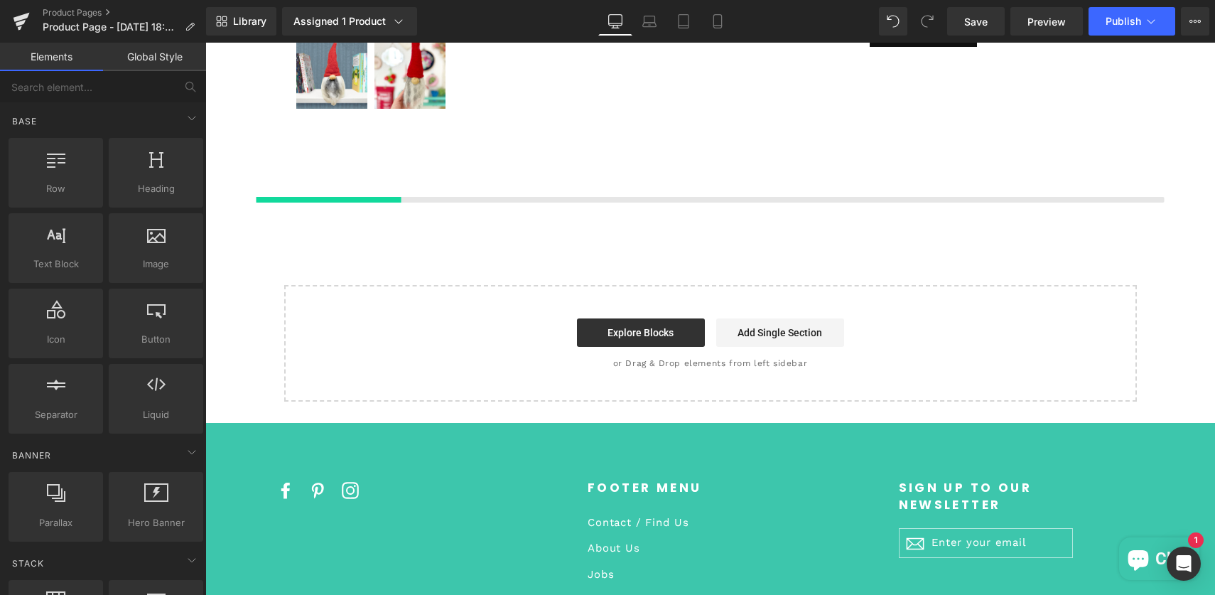
scroll to position [640, 0]
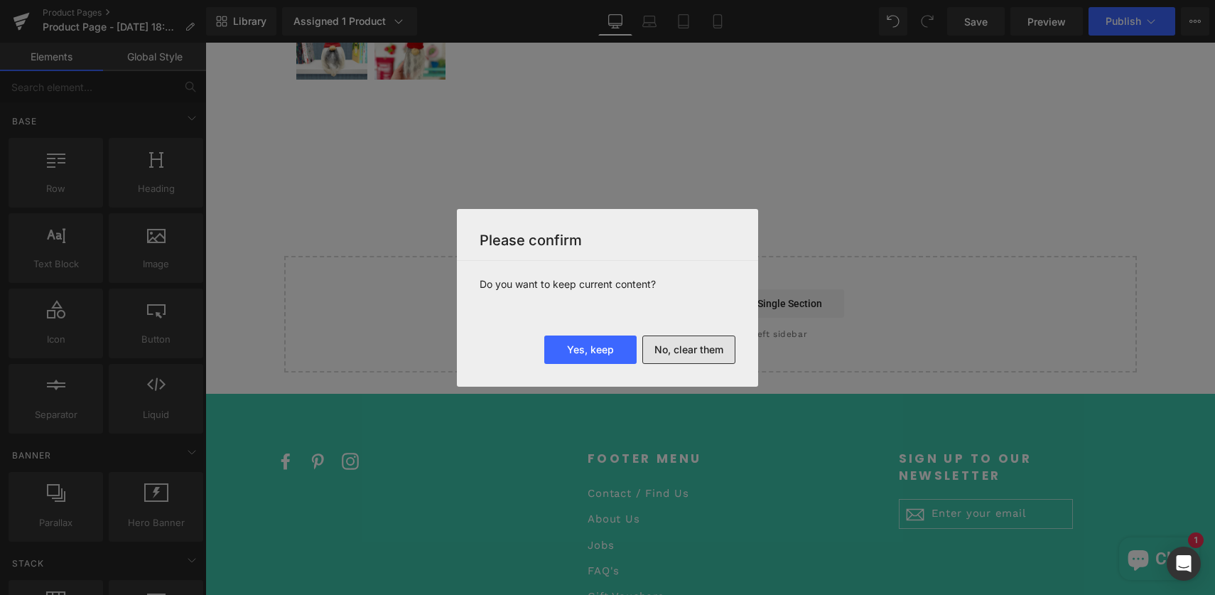
click at [672, 349] on button "No, clear them" at bounding box center [689, 349] width 93 height 28
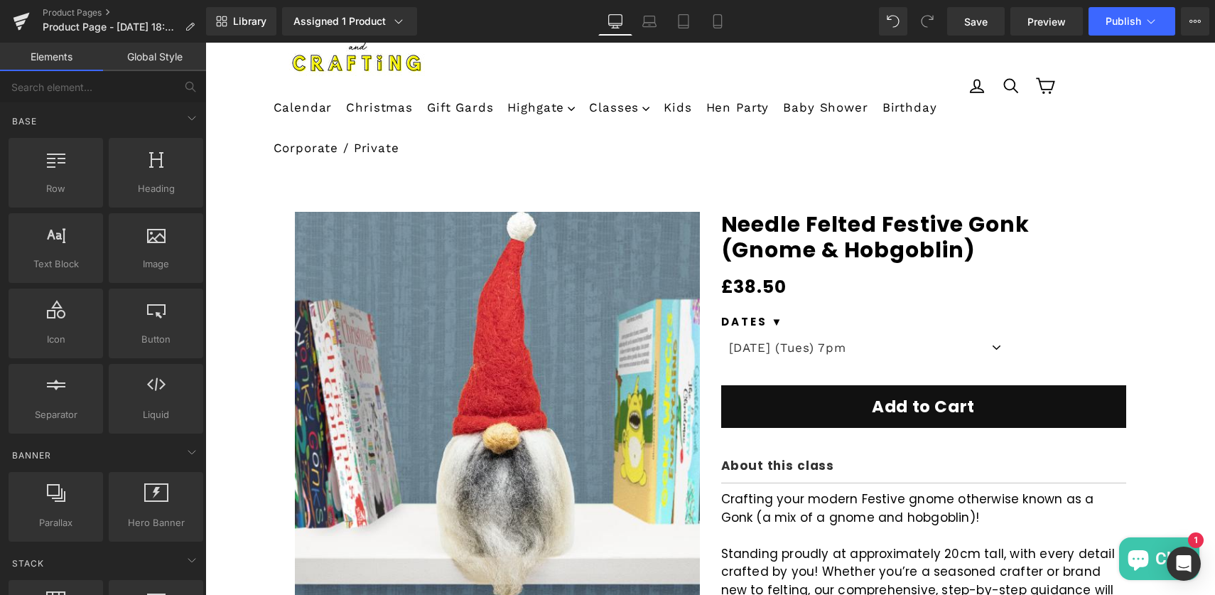
scroll to position [0, 0]
